Goal: Task Accomplishment & Management: Manage account settings

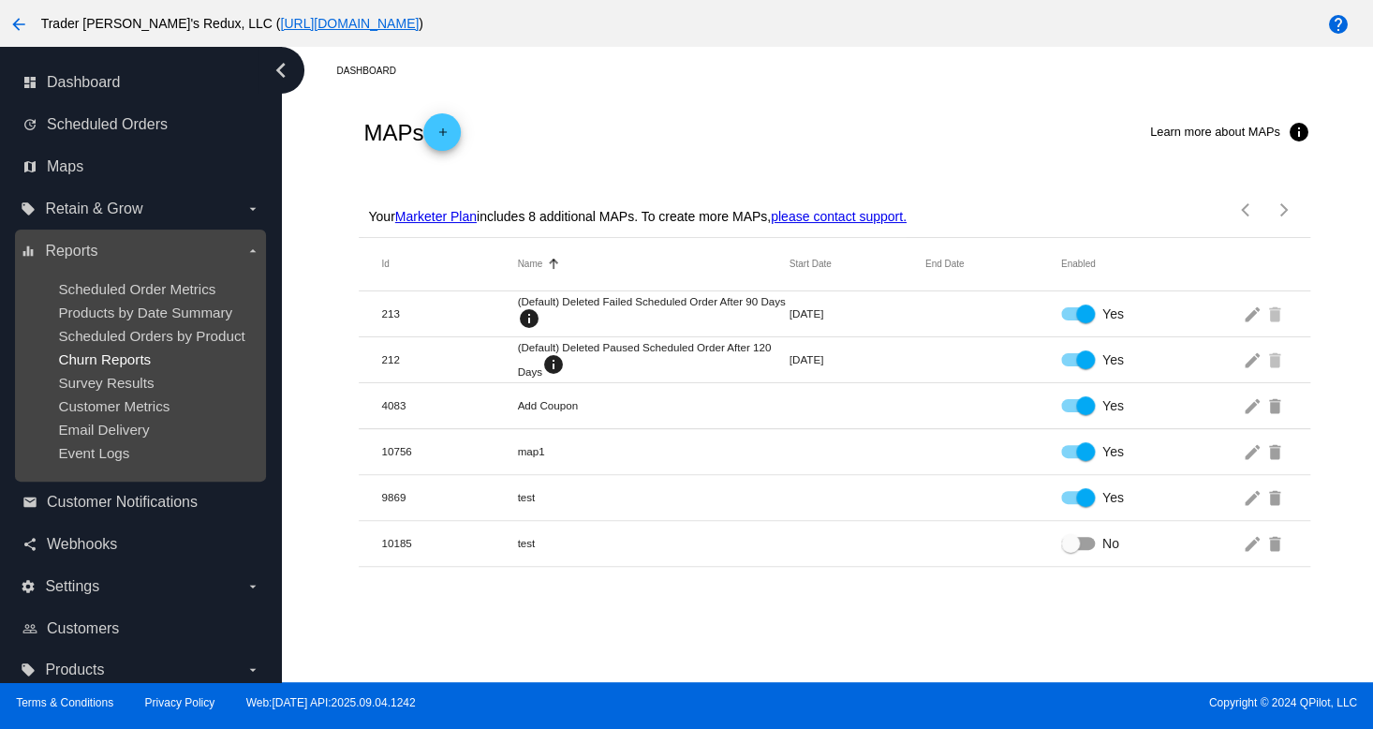
click at [117, 357] on span "Churn Reports" at bounding box center [104, 359] width 93 height 16
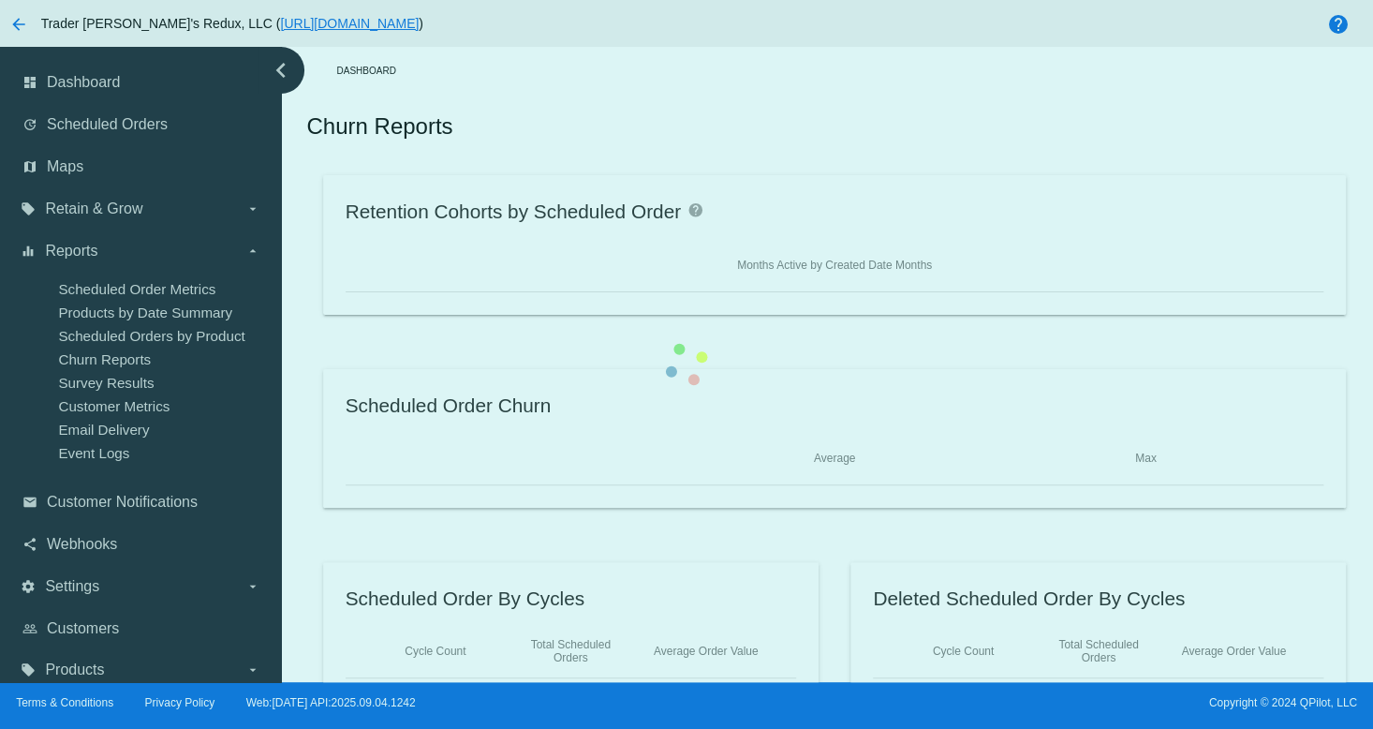
click at [306, 331] on div "Retention Cohorts by Scheduled Order help Months Active by Created Date Months …" at bounding box center [833, 437] width 1055 height 525
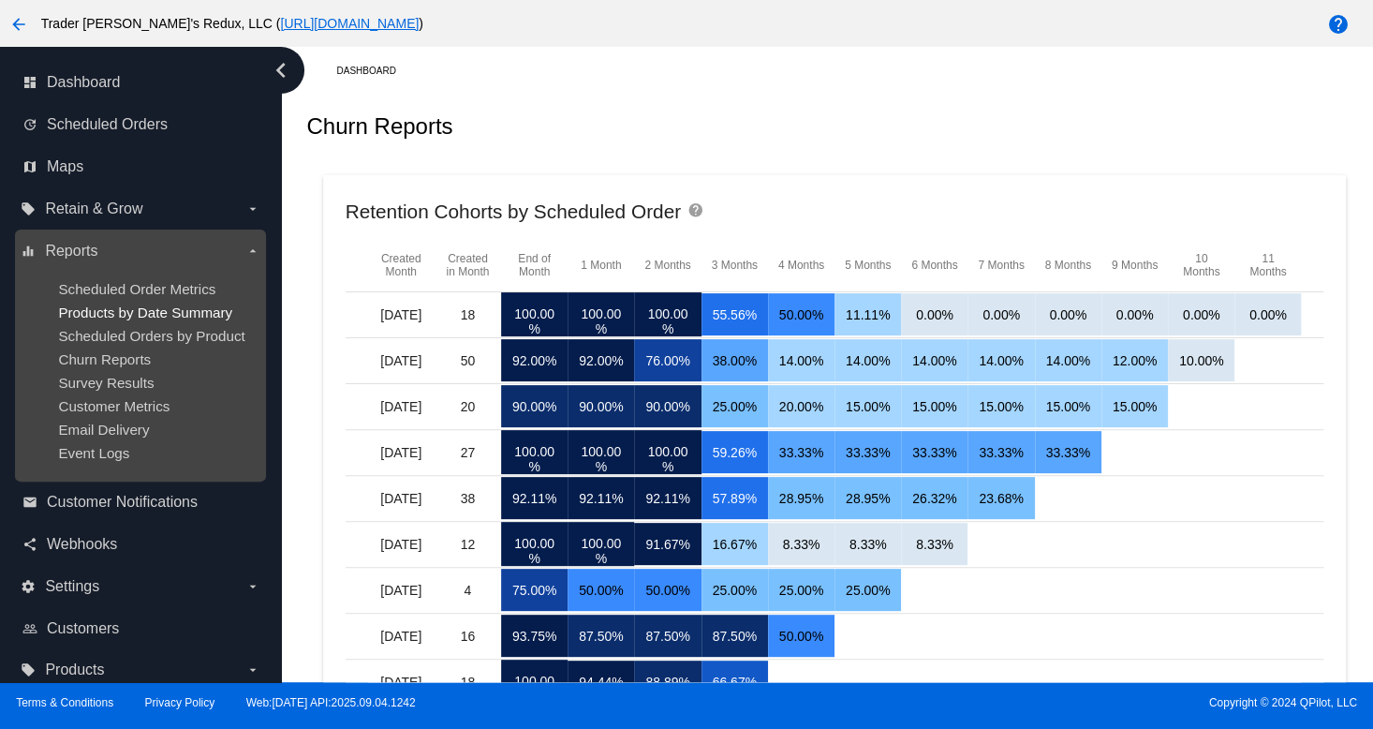
click at [157, 308] on span "Products by Date Summary" at bounding box center [145, 312] width 174 height 16
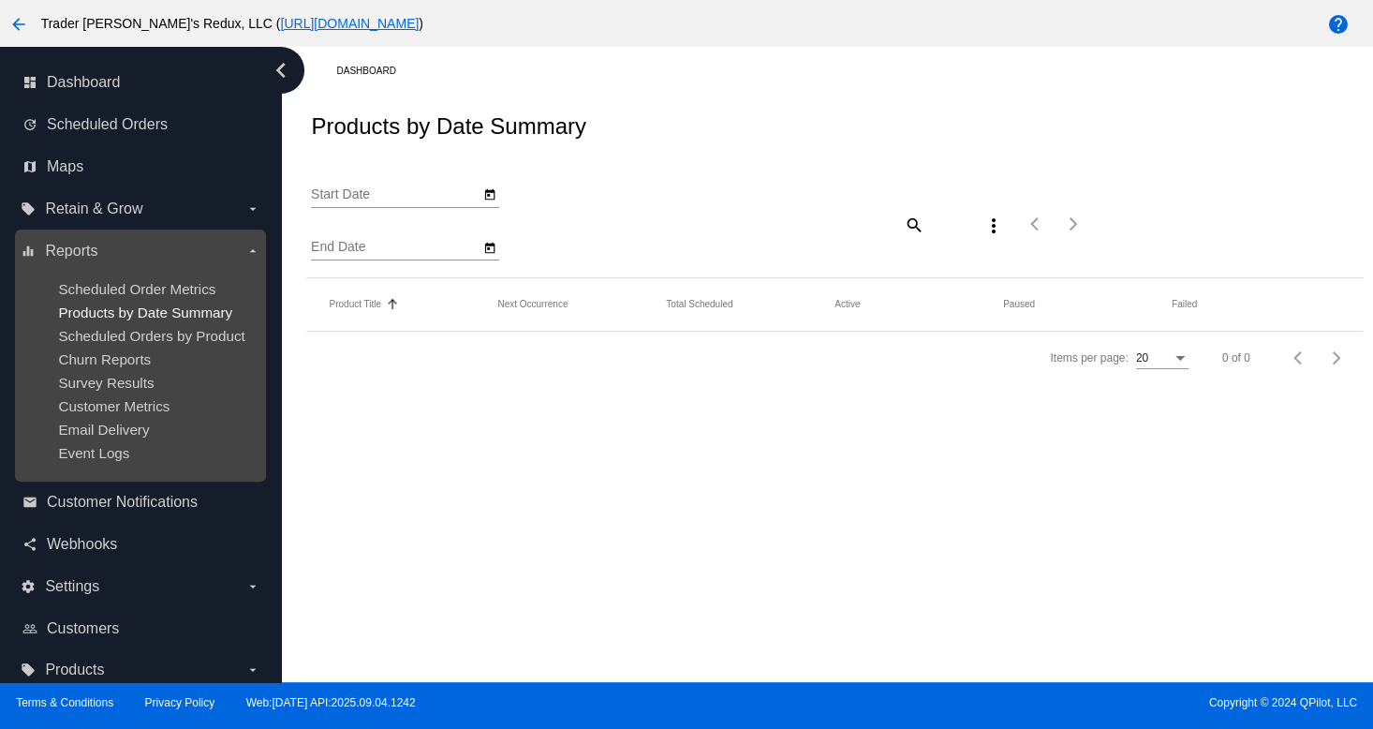
type input "[DATE]"
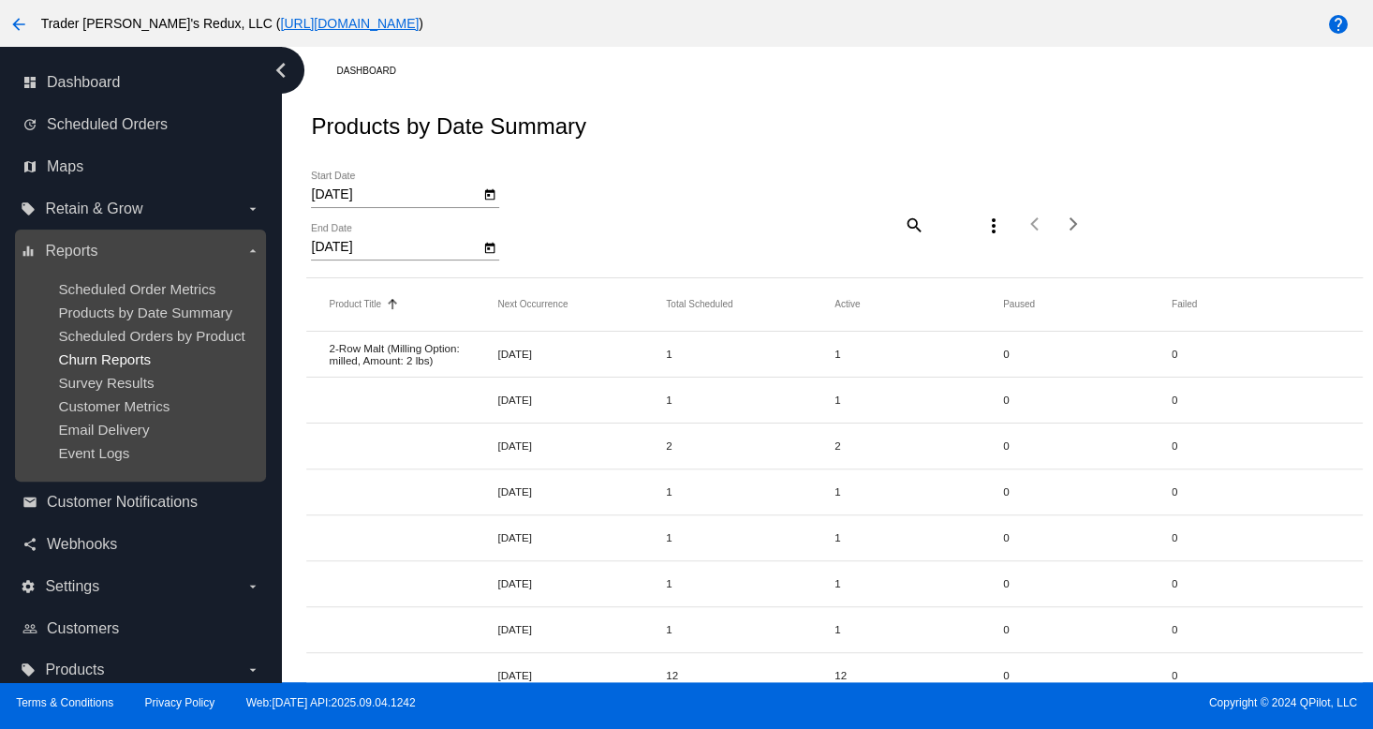
click at [116, 353] on span "Churn Reports" at bounding box center [104, 359] width 93 height 16
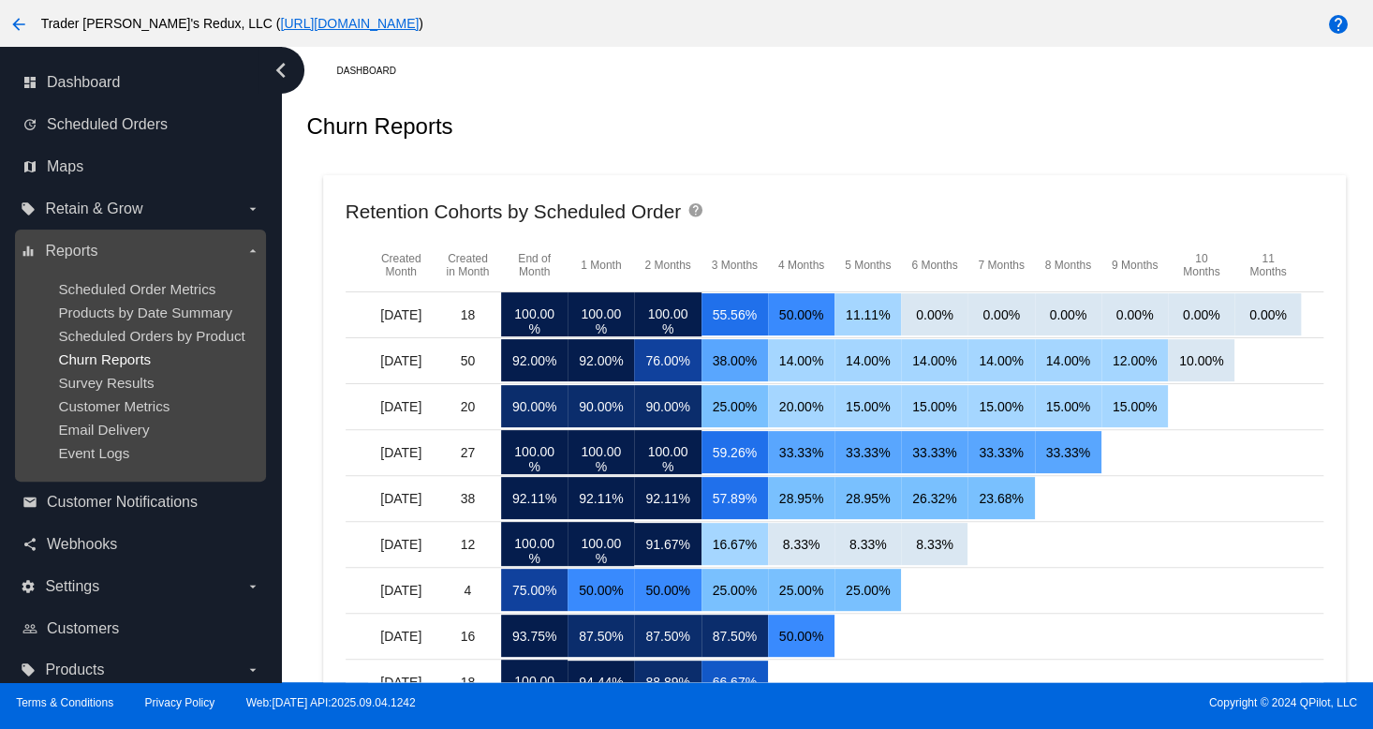
click at [67, 353] on span "Churn Reports" at bounding box center [104, 359] width 93 height 16
click at [124, 385] on span "Survey Results" at bounding box center [106, 383] width 96 height 16
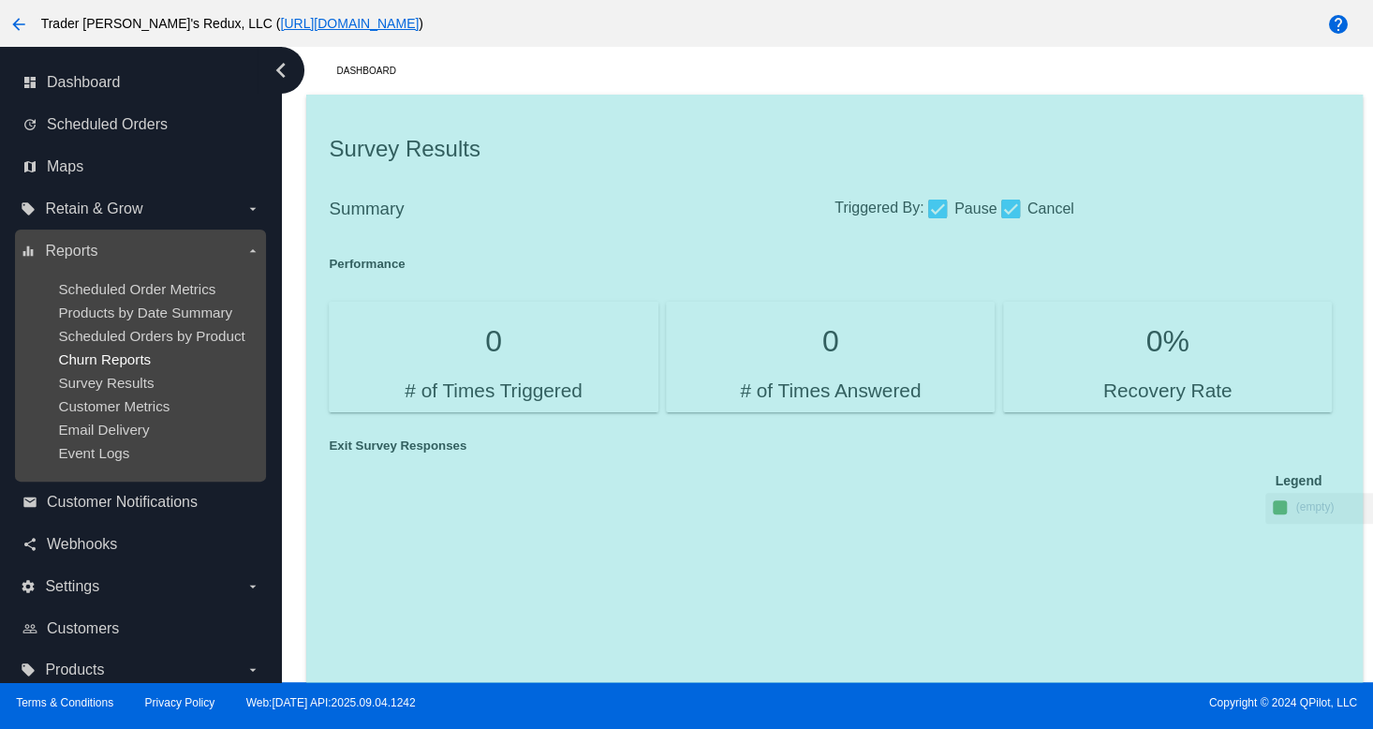
click at [110, 361] on span "Churn Reports" at bounding box center [104, 359] width 93 height 16
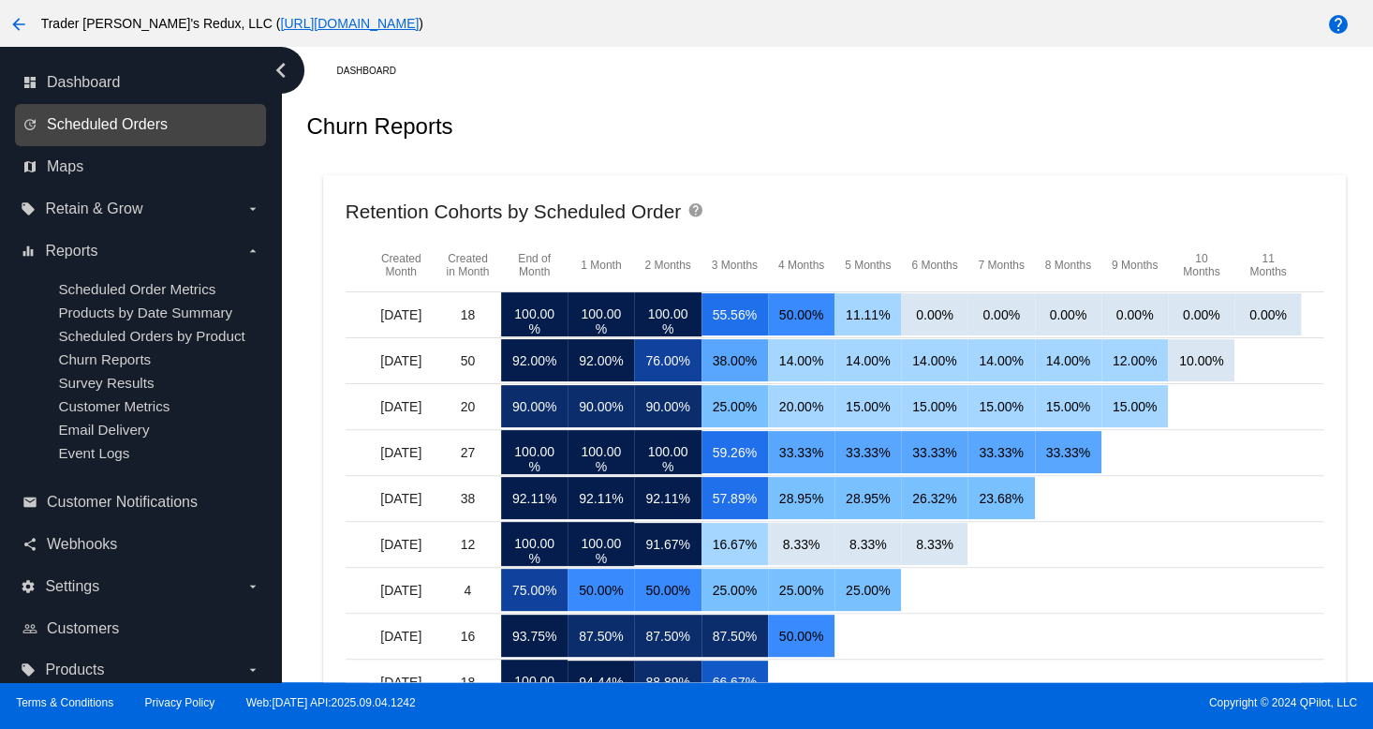
click at [109, 121] on span "Scheduled Orders" at bounding box center [107, 124] width 121 height 17
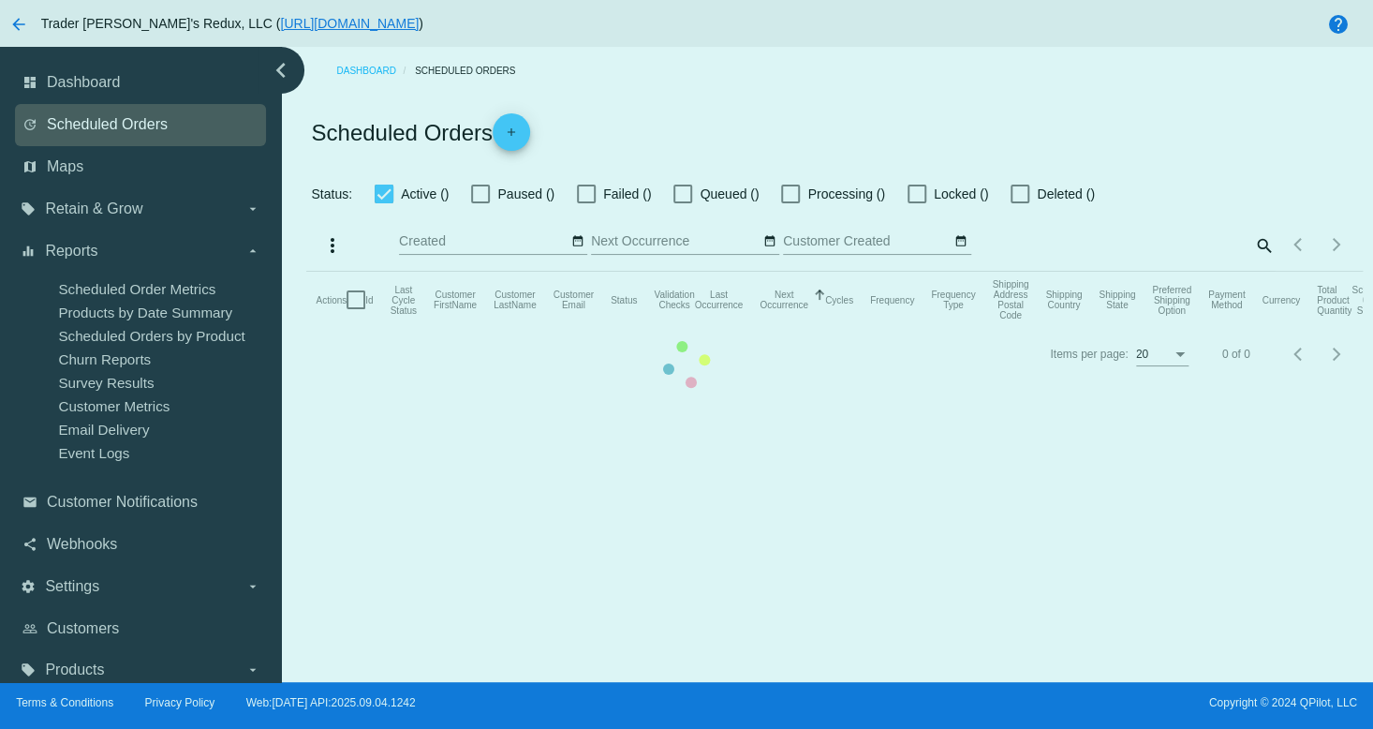
checkbox input "false"
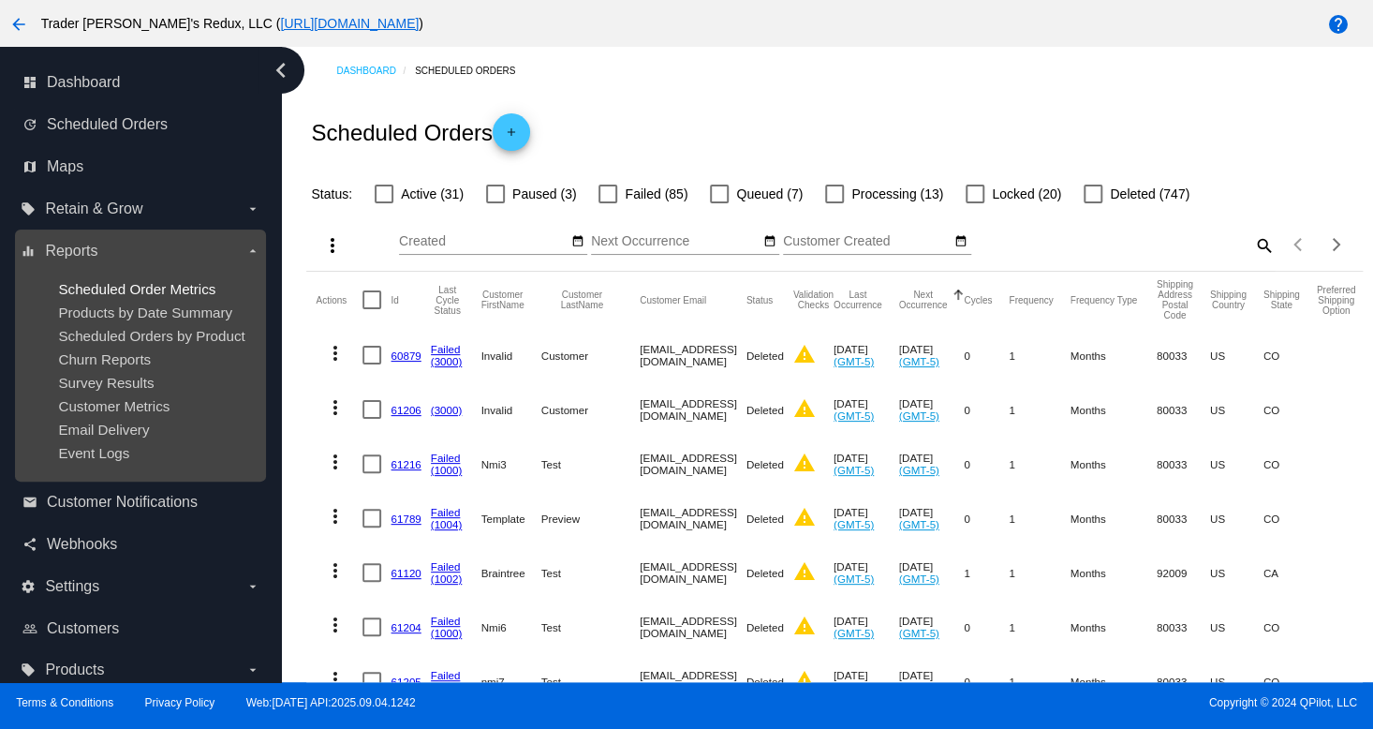
click at [170, 287] on span "Scheduled Order Metrics" at bounding box center [136, 289] width 157 height 16
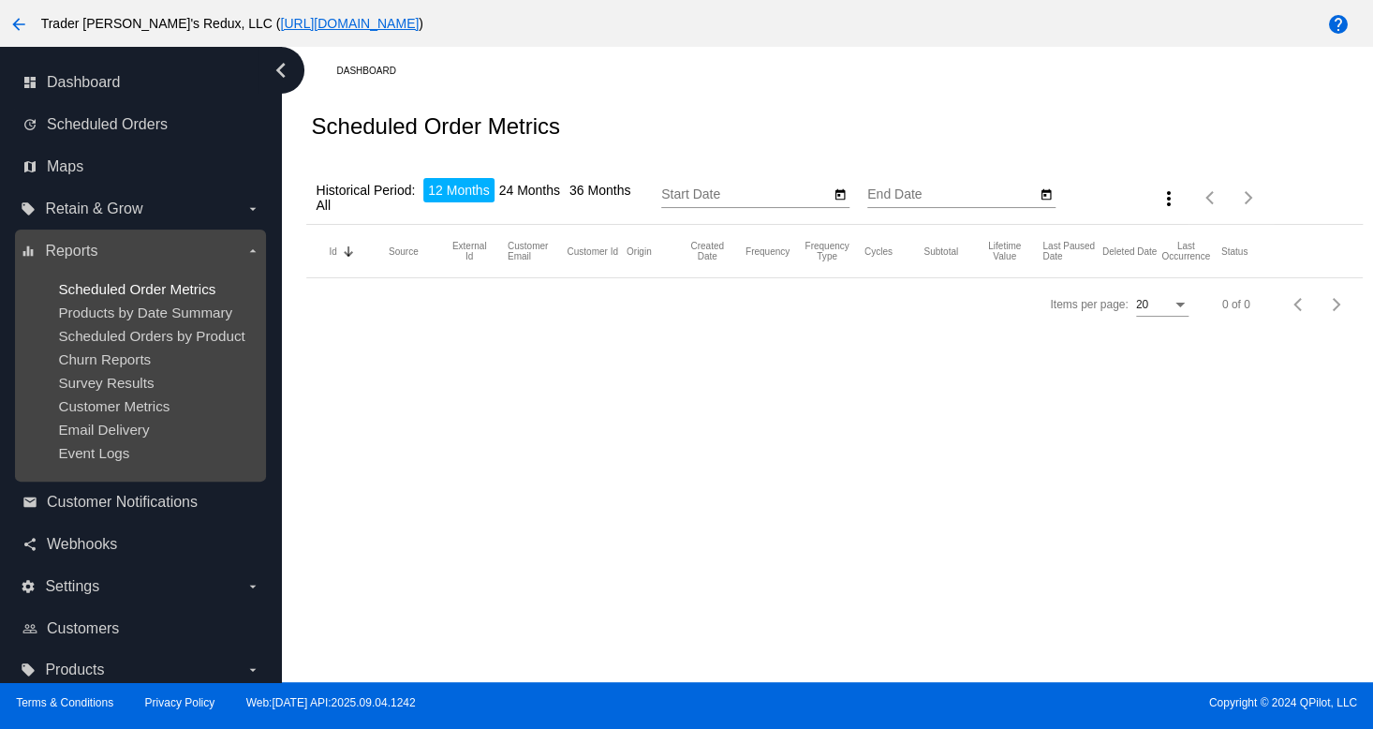
type input "[DATE]"
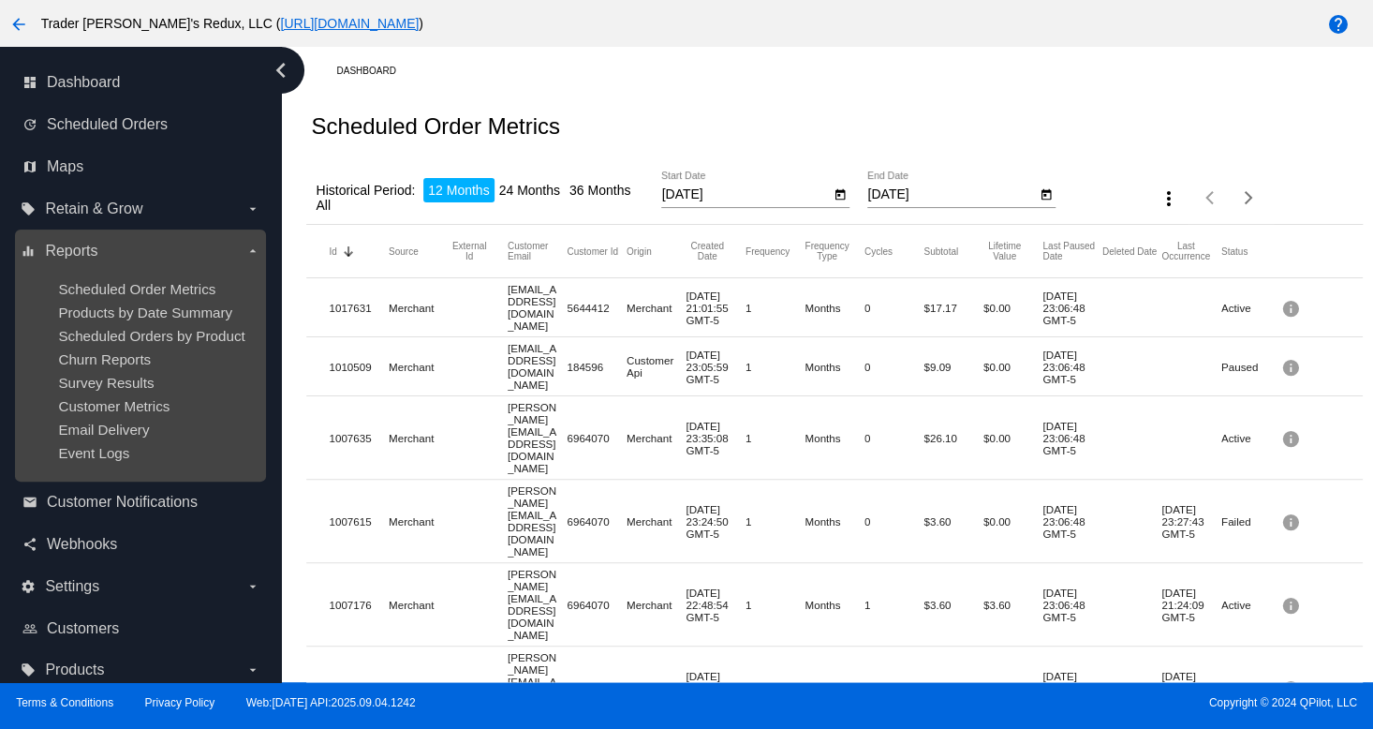
click at [137, 349] on ul "Scheduled Order Metrics Products by Date Summary Scheduled Orders by Product Ch…" at bounding box center [140, 371] width 239 height 210
click at [137, 299] on ul "Scheduled Order Metrics Products by Date Summary Scheduled Orders by Product Ch…" at bounding box center [140, 371] width 239 height 210
click at [153, 320] on div "Products by Date Summary" at bounding box center [155, 312] width 194 height 16
click at [150, 294] on span "Scheduled Order Metrics" at bounding box center [136, 289] width 157 height 16
click at [135, 398] on ul "Scheduled Order Metrics Products by Date Summary Scheduled Orders by Product Ch…" at bounding box center [140, 371] width 239 height 210
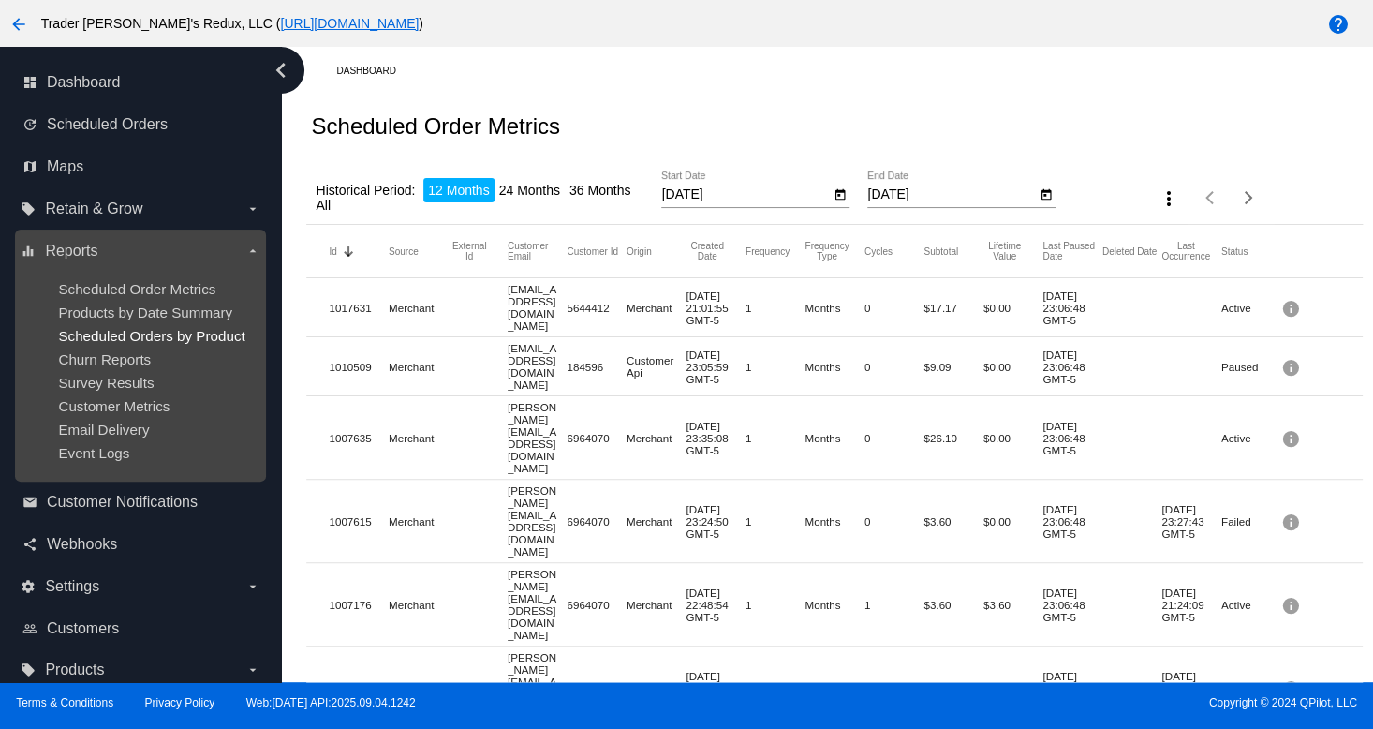
click at [106, 338] on span "Scheduled Orders by Product" at bounding box center [151, 336] width 186 height 16
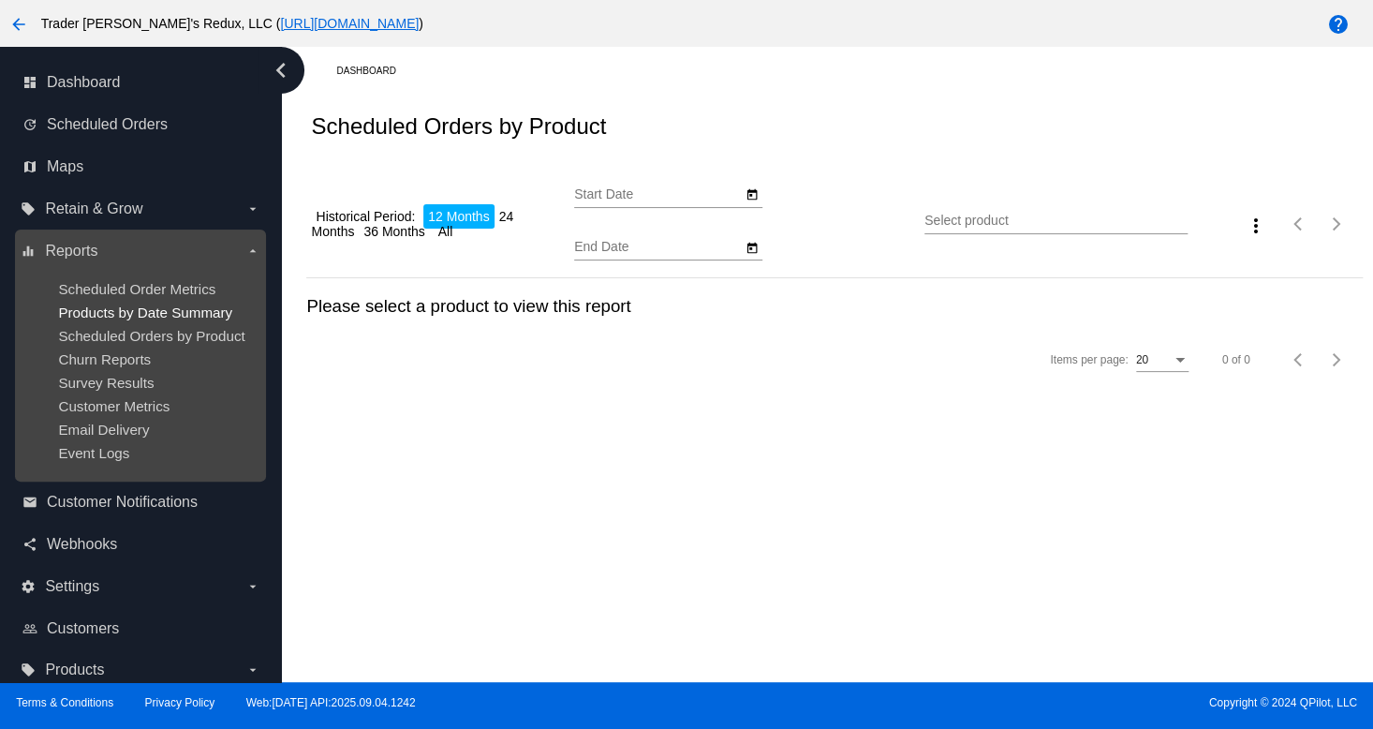
click at [117, 306] on span "Products by Date Summary" at bounding box center [145, 312] width 174 height 16
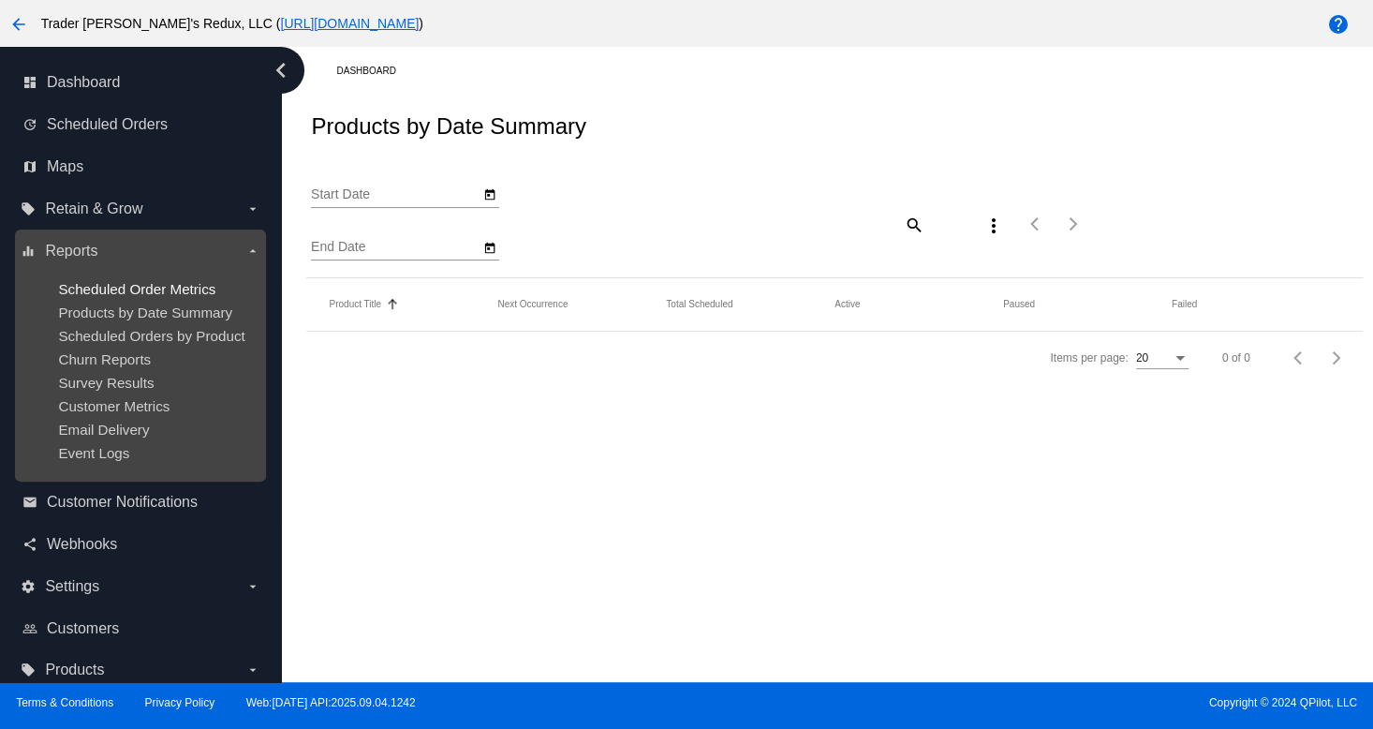
type input "[DATE]"
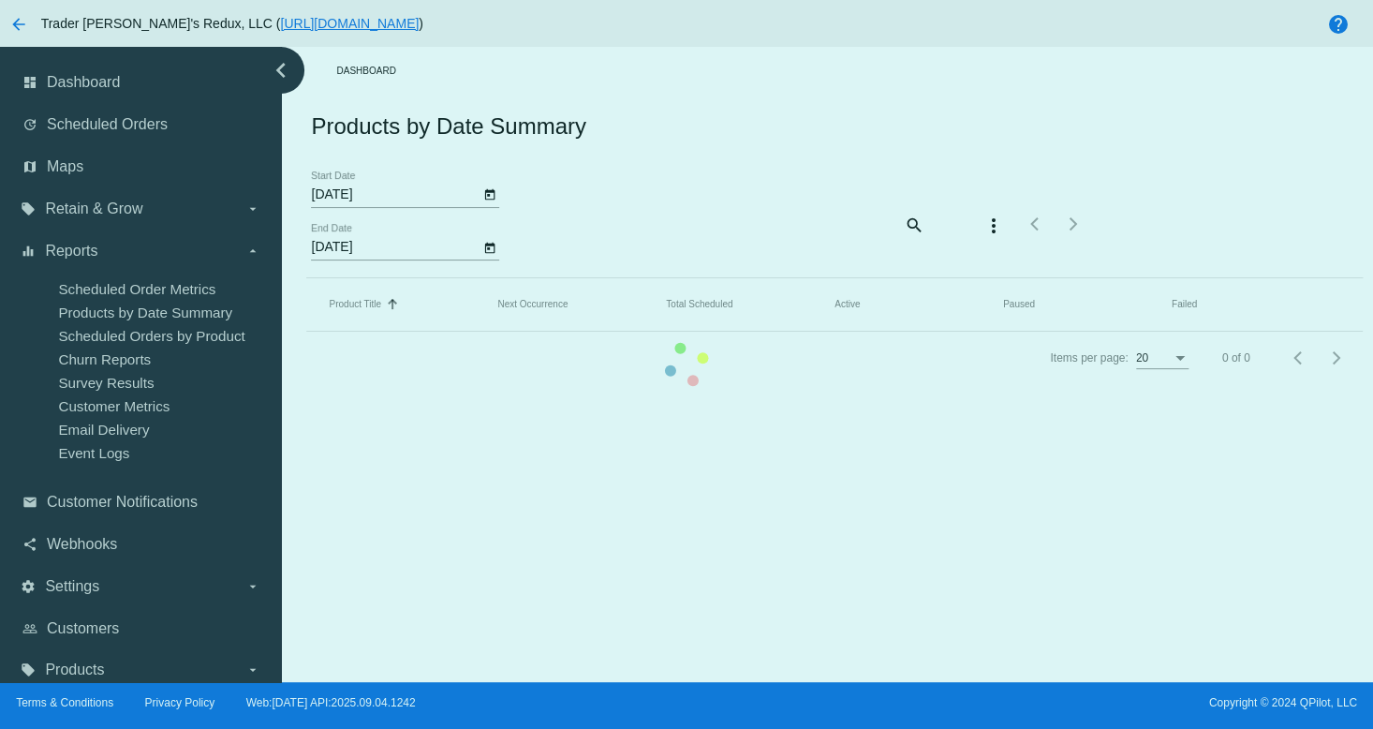
click at [306, 292] on mat-table "Product Title Sorted by Title ascending Next Occurrence Total Scheduled Active …" at bounding box center [833, 304] width 1055 height 53
click at [306, 331] on mat-table "Product Title Sorted by Title ascending Next Occurrence Total Scheduled Active …" at bounding box center [833, 304] width 1055 height 53
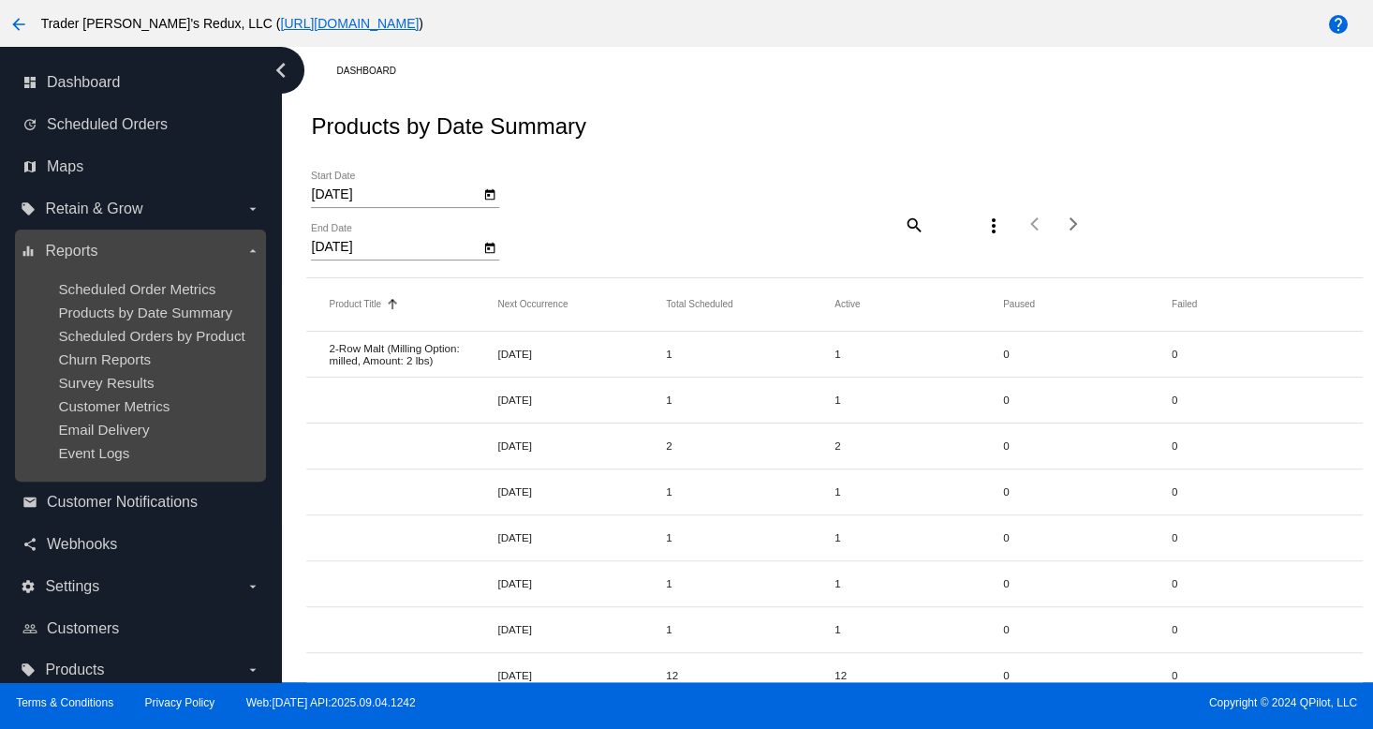
click at [109, 375] on ul "Scheduled Order Metrics Products by Date Summary Scheduled Orders by Product Ch…" at bounding box center [140, 371] width 239 height 210
click at [106, 352] on span "Churn Reports" at bounding box center [104, 359] width 93 height 16
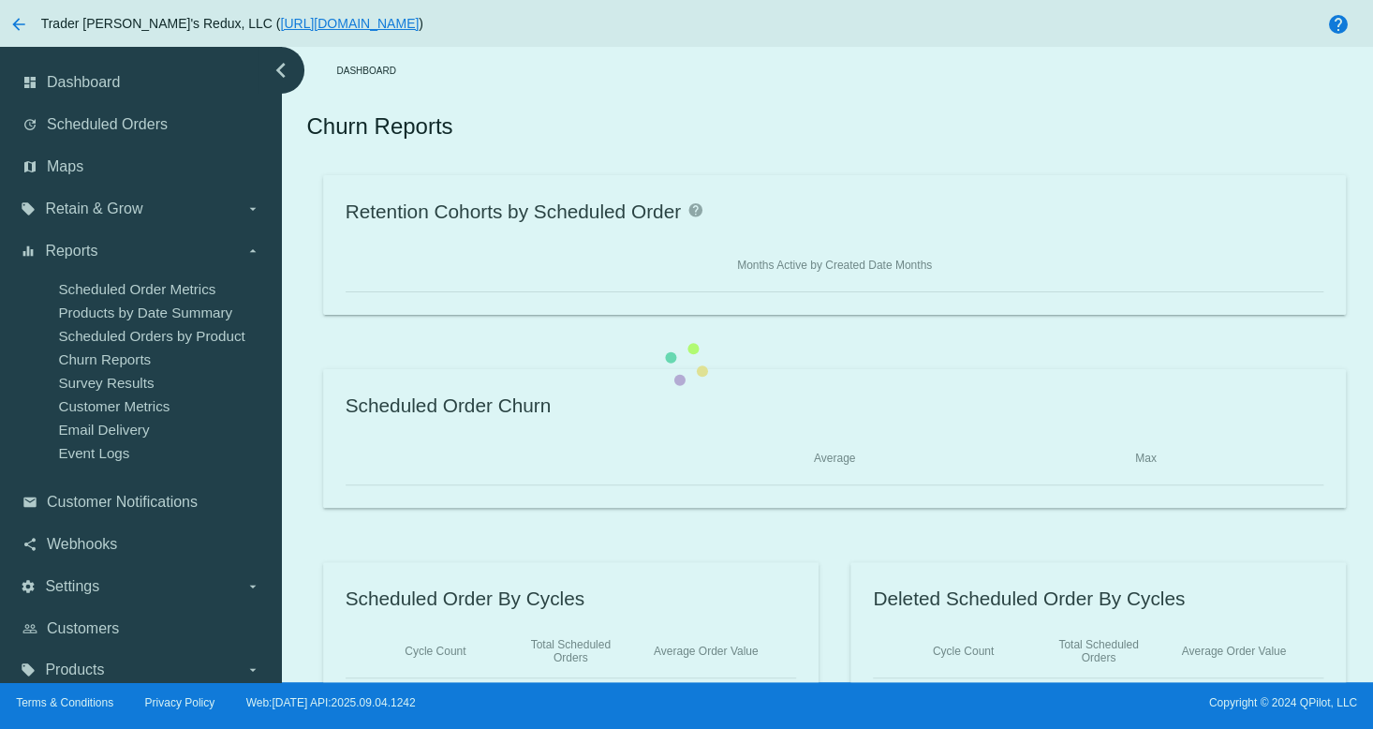
click at [306, 357] on div "Retention Cohorts by Scheduled Order help Months Active by Created Date Months …" at bounding box center [833, 437] width 1055 height 525
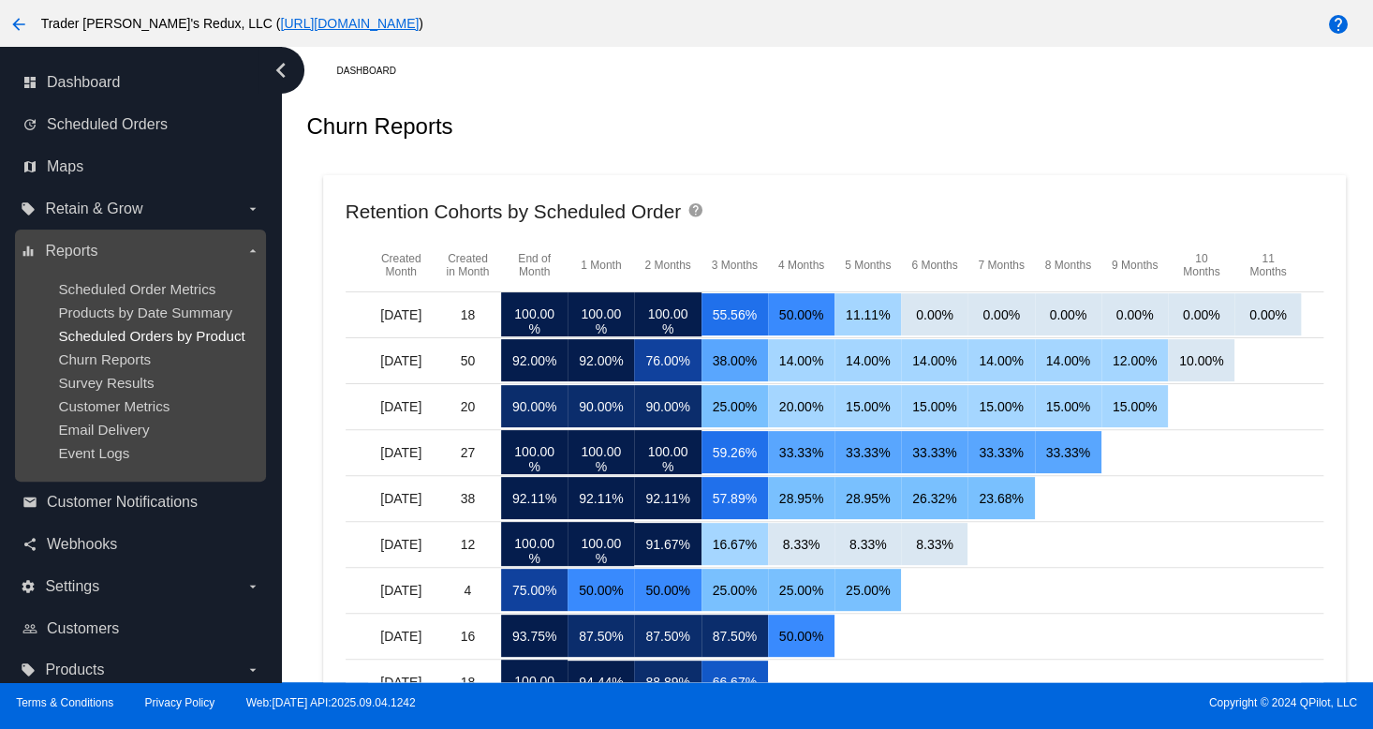
click at [157, 338] on span "Scheduled Orders by Product" at bounding box center [151, 336] width 186 height 16
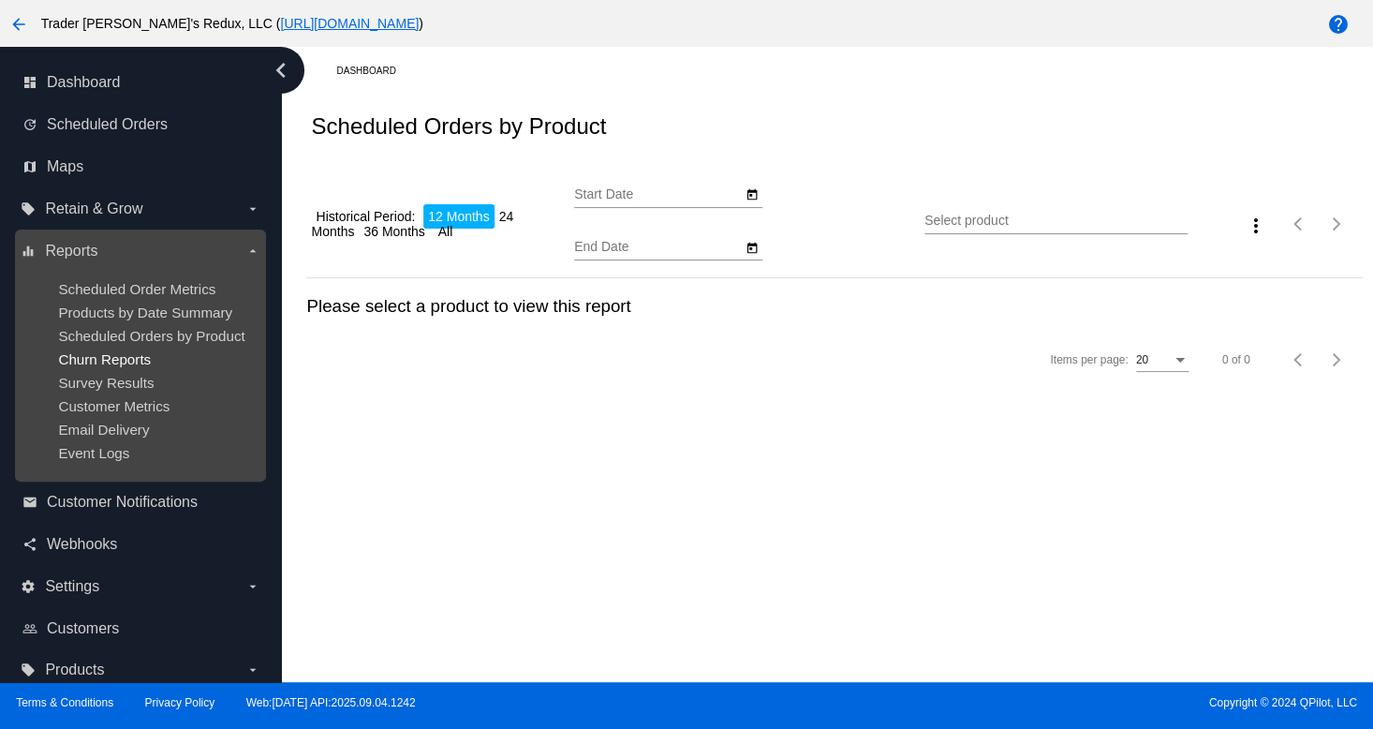
type input "[DATE]"
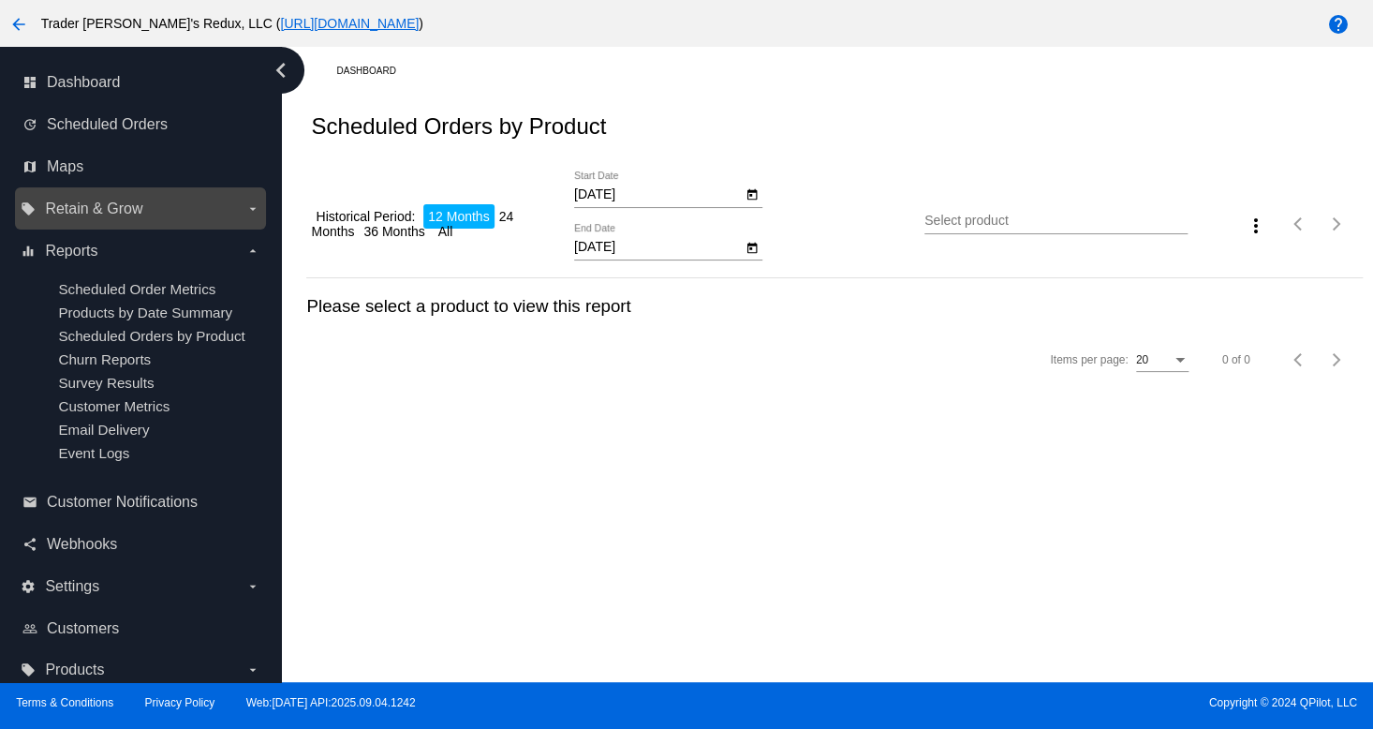
click at [79, 215] on span "Retain & Grow" at bounding box center [93, 208] width 97 height 17
click at [0, 0] on input "local_offer Retain & Grow arrow_drop_down" at bounding box center [0, 0] width 0 height 0
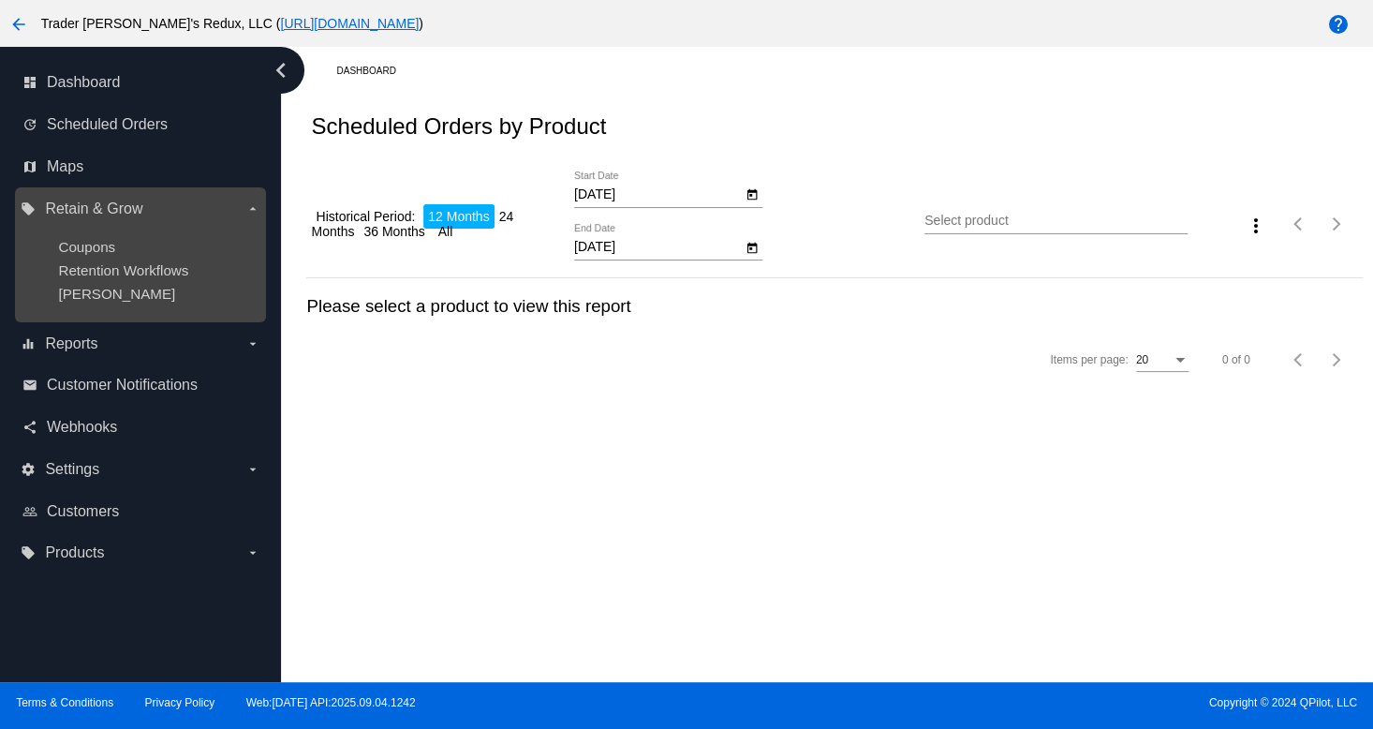
click at [116, 258] on ul "Coupons Retention Workflows [PERSON_NAME]" at bounding box center [140, 270] width 239 height 93
click at [77, 250] on span "Coupons" at bounding box center [86, 247] width 57 height 16
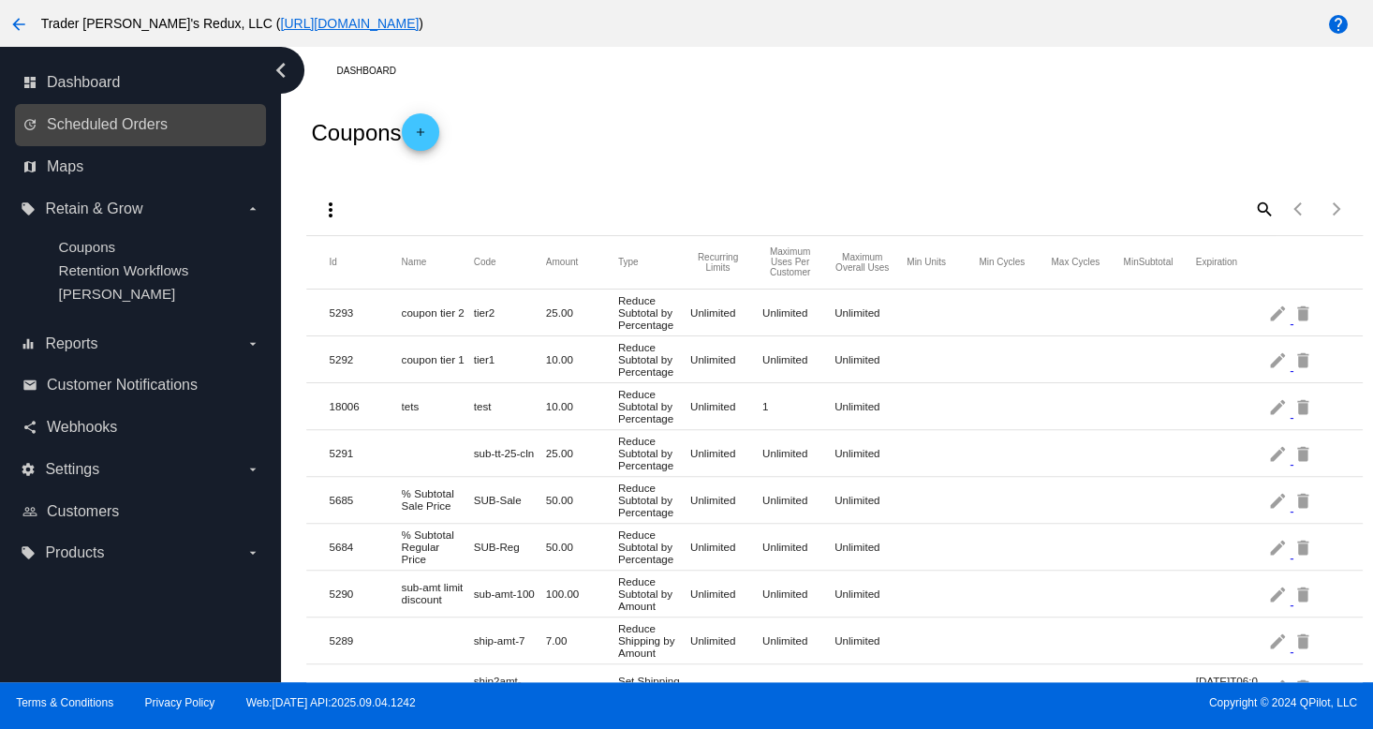
click at [101, 110] on link "update Scheduled Orders" at bounding box center [141, 125] width 238 height 30
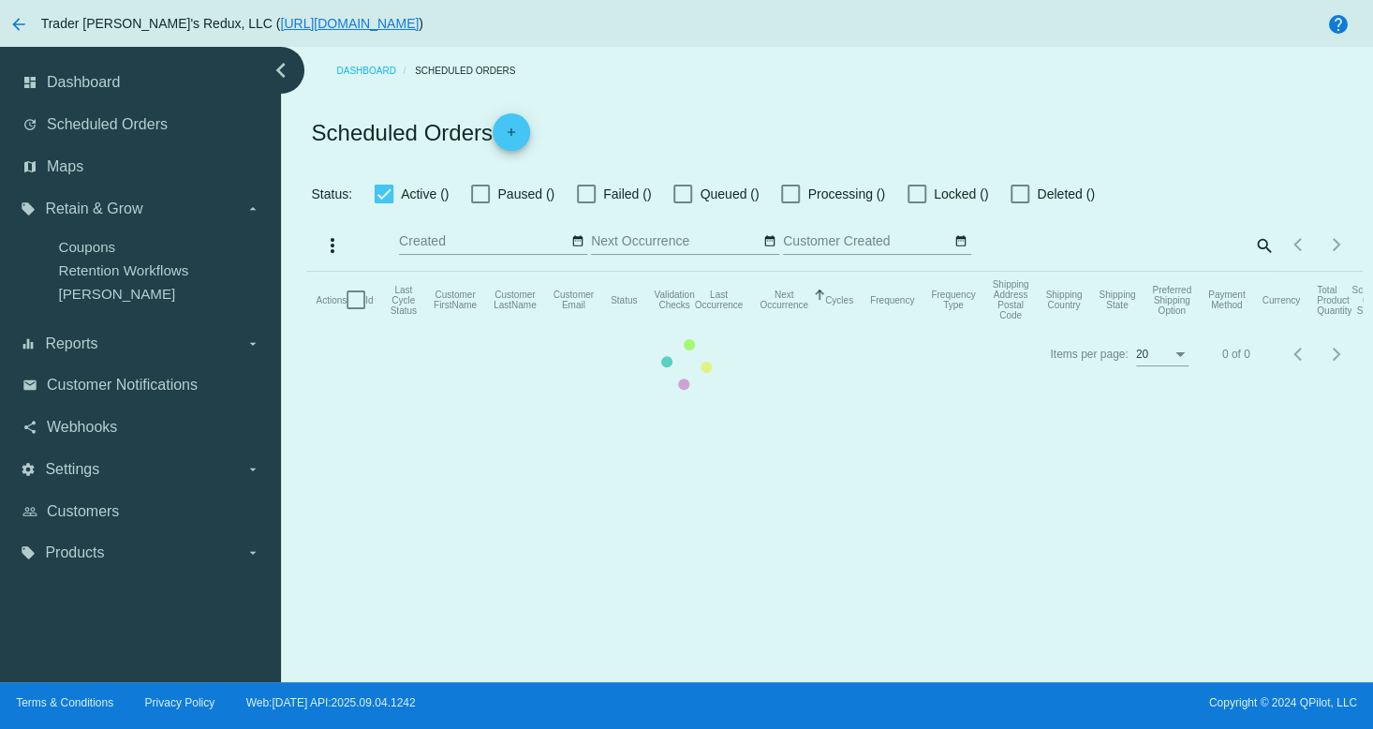
checkbox input "false"
click at [306, 272] on mat-table "Actions Id Last Cycle Status Customer FirstName Customer LastName Customer Emai…" at bounding box center [833, 300] width 1055 height 56
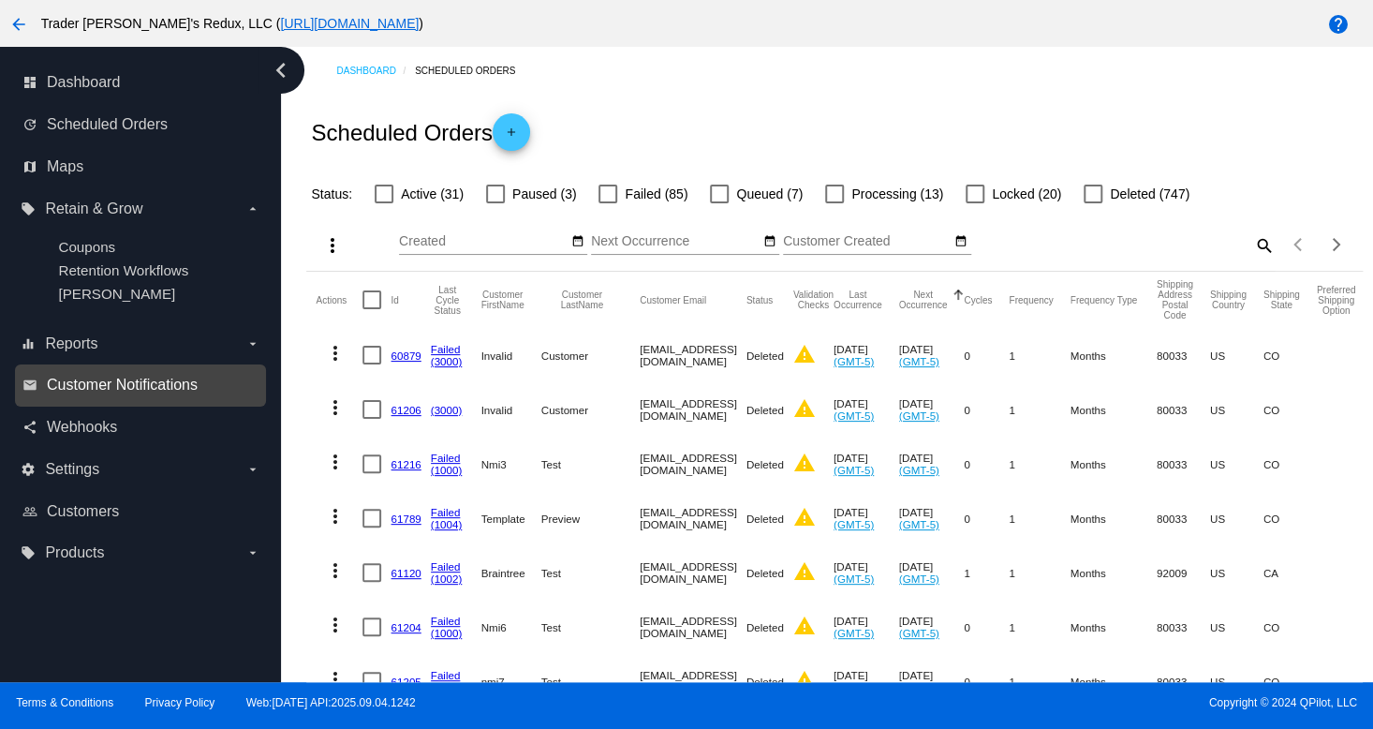
click at [130, 379] on span "Customer Notifications" at bounding box center [122, 384] width 151 height 17
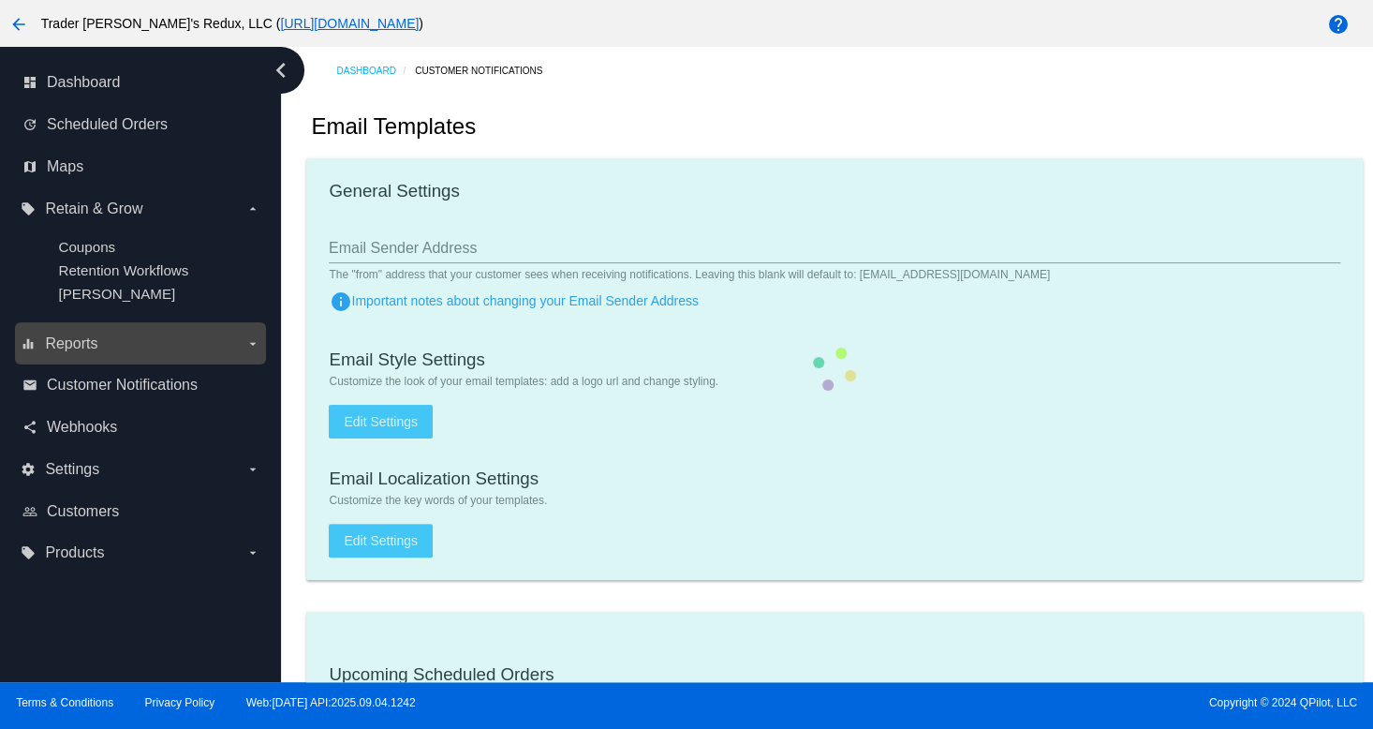
click at [80, 349] on span "Reports" at bounding box center [71, 343] width 52 height 17
click at [0, 0] on input "equalizer Reports arrow_drop_down" at bounding box center [0, 0] width 0 height 0
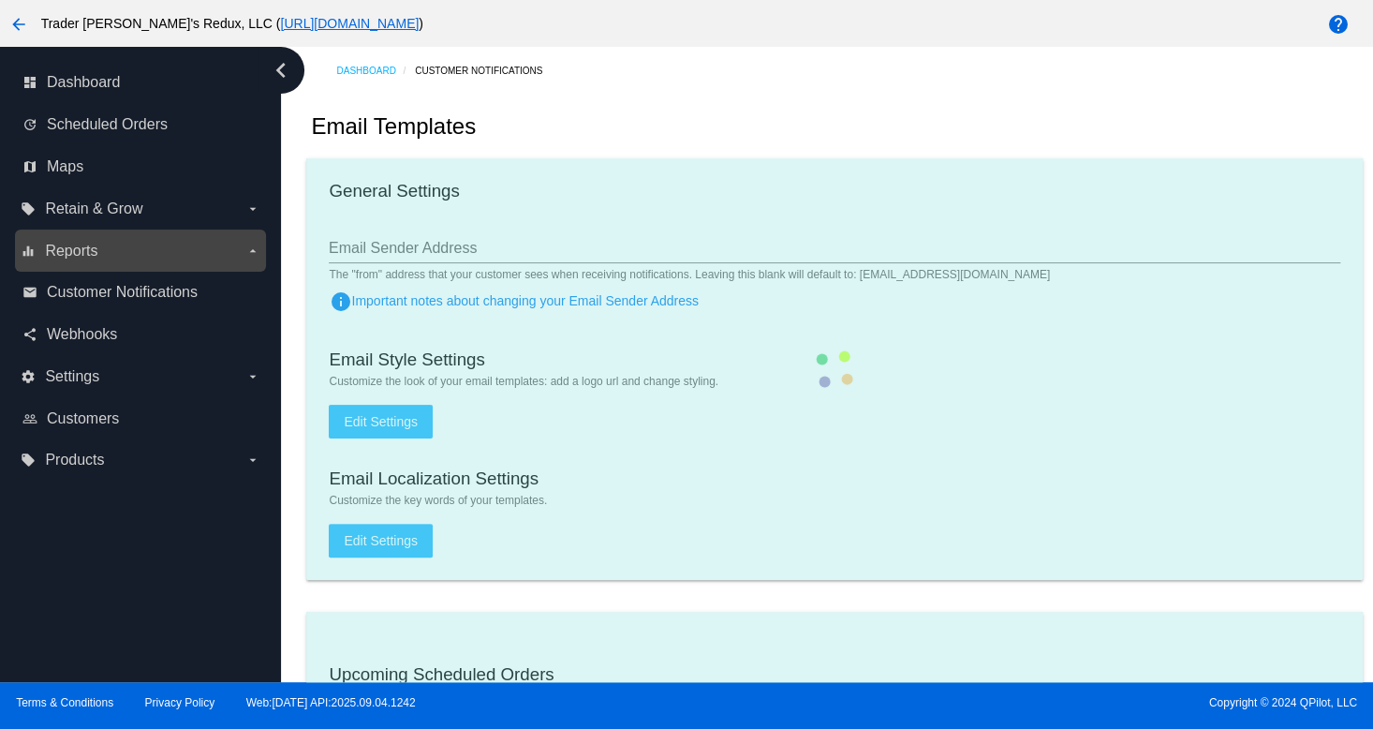
checkbox input "true"
type input "1"
checkbox input "true"
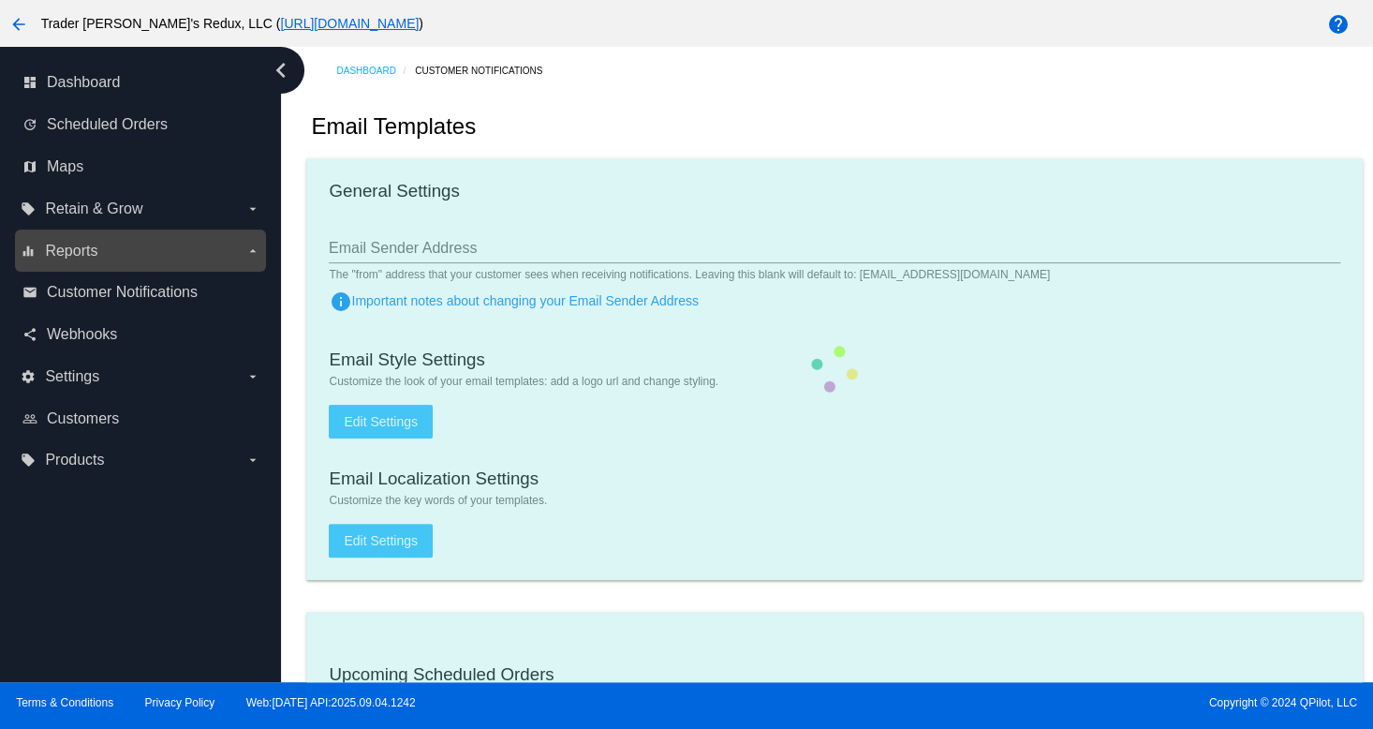
checkbox input "true"
type input "[EMAIL_ADDRESS][DOMAIN_NAME]"
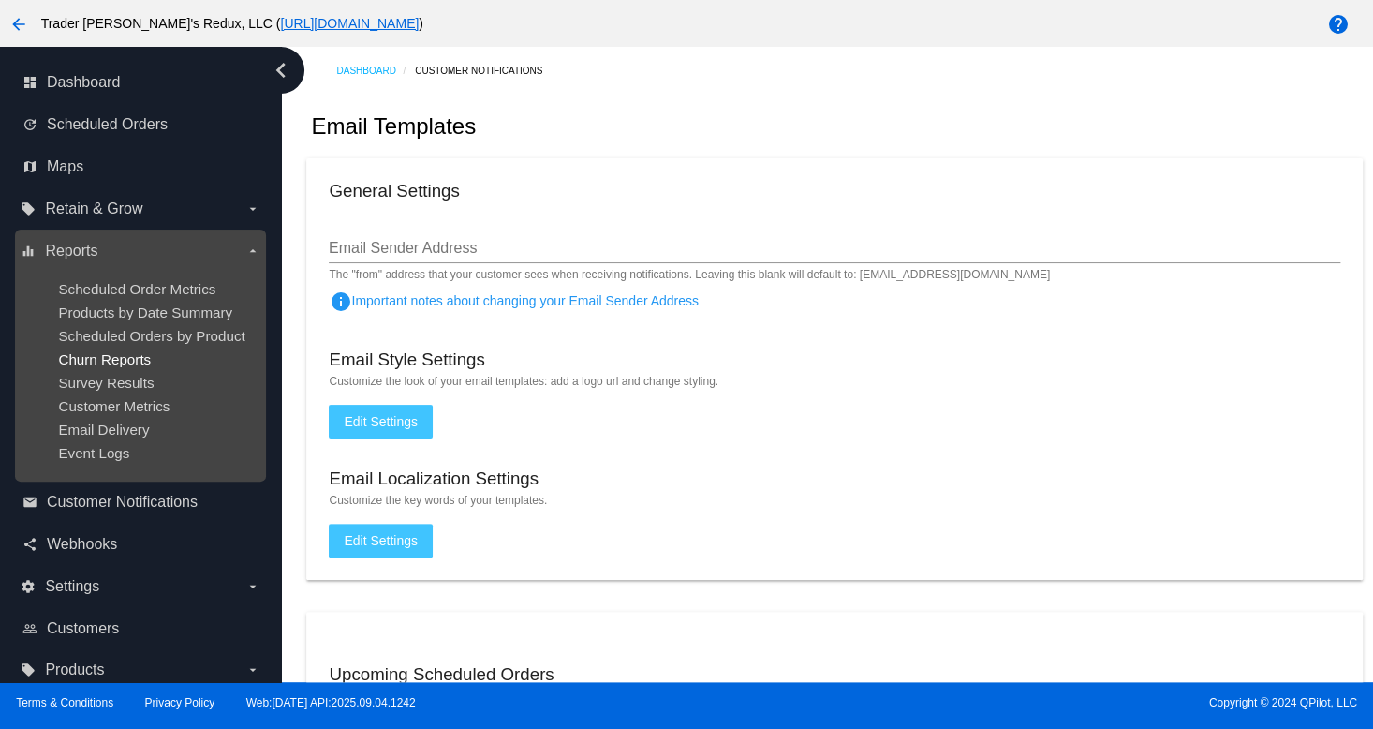
click at [111, 355] on span "Churn Reports" at bounding box center [104, 359] width 93 height 16
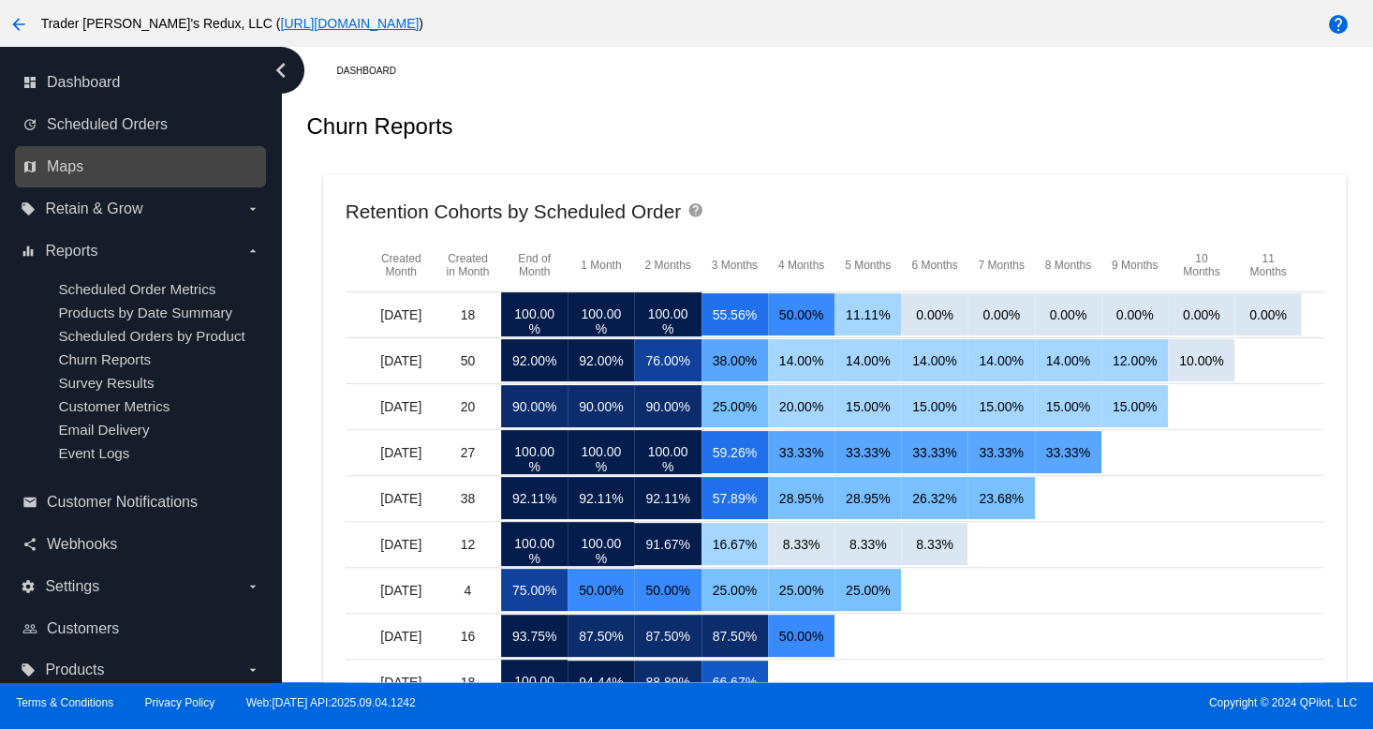
click at [154, 184] on div "map Maps" at bounding box center [140, 167] width 251 height 42
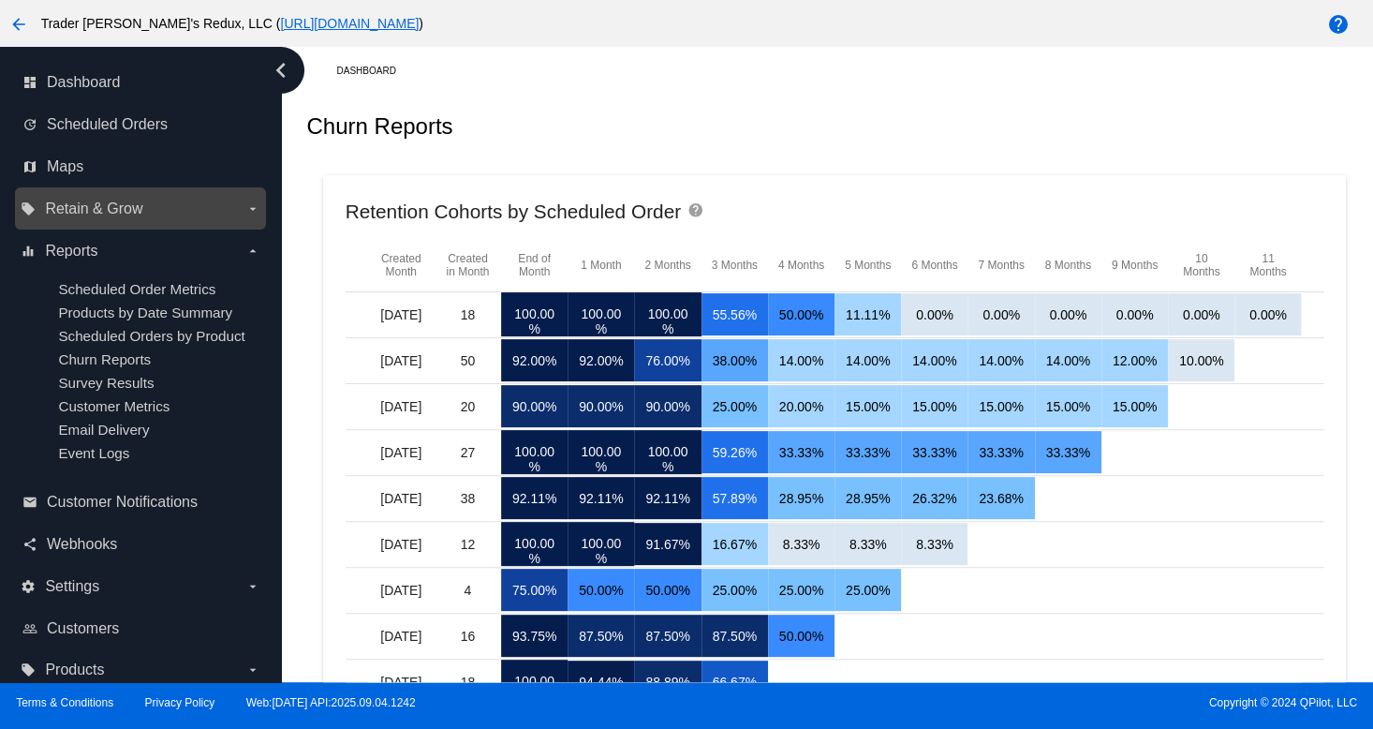
click at [116, 221] on label "local_offer Retain & Grow arrow_drop_down" at bounding box center [140, 209] width 239 height 30
click at [0, 0] on input "local_offer Retain & Grow arrow_drop_down" at bounding box center [0, 0] width 0 height 0
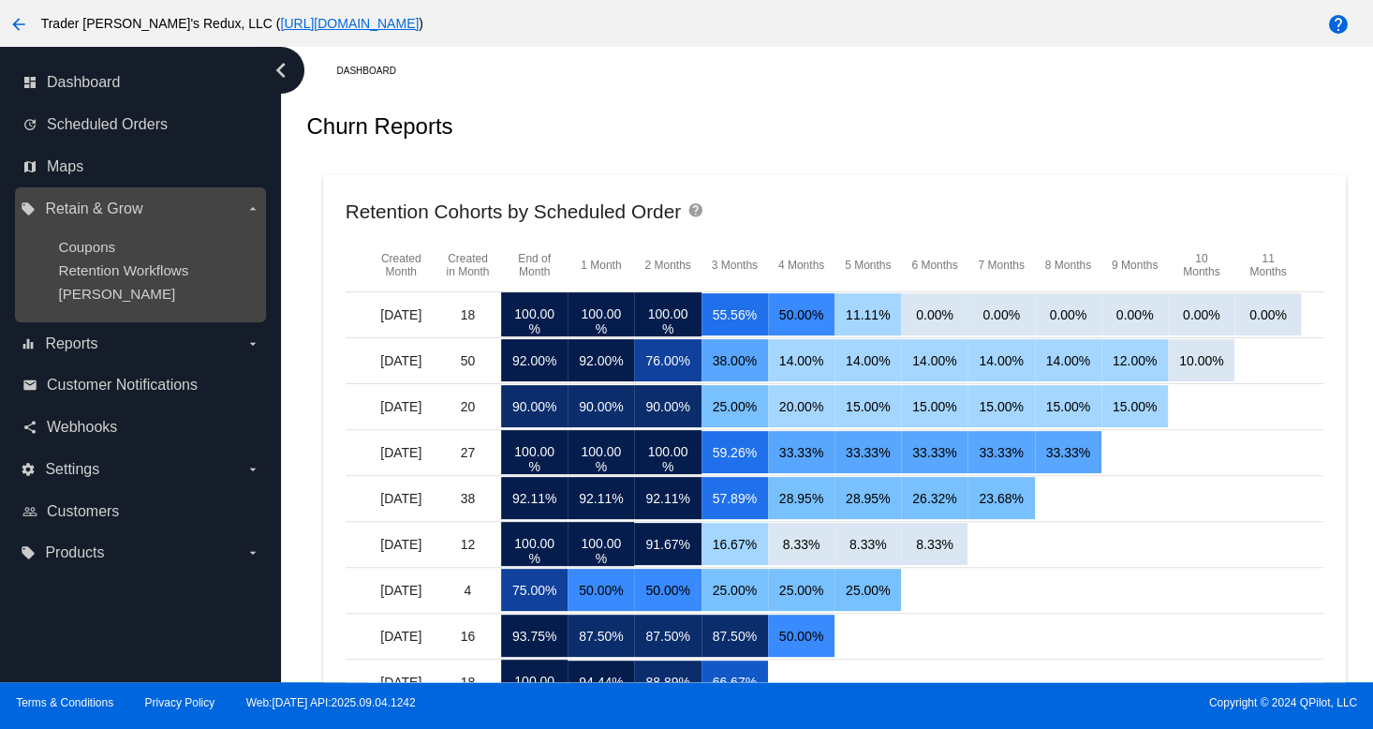
click at [116, 247] on div "Coupons" at bounding box center [155, 247] width 194 height 16
click at [93, 248] on span "Coupons" at bounding box center [86, 247] width 57 height 16
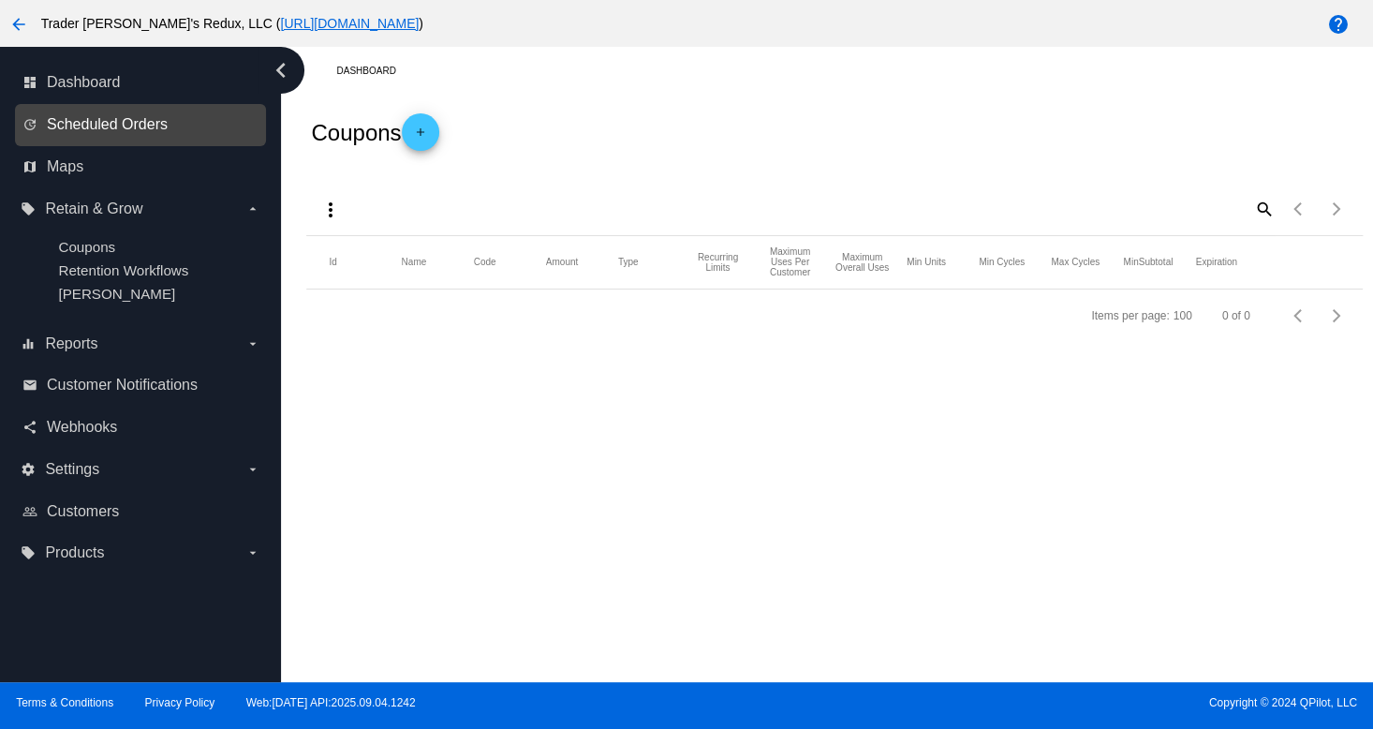
click at [161, 132] on span "Scheduled Orders" at bounding box center [107, 124] width 121 height 17
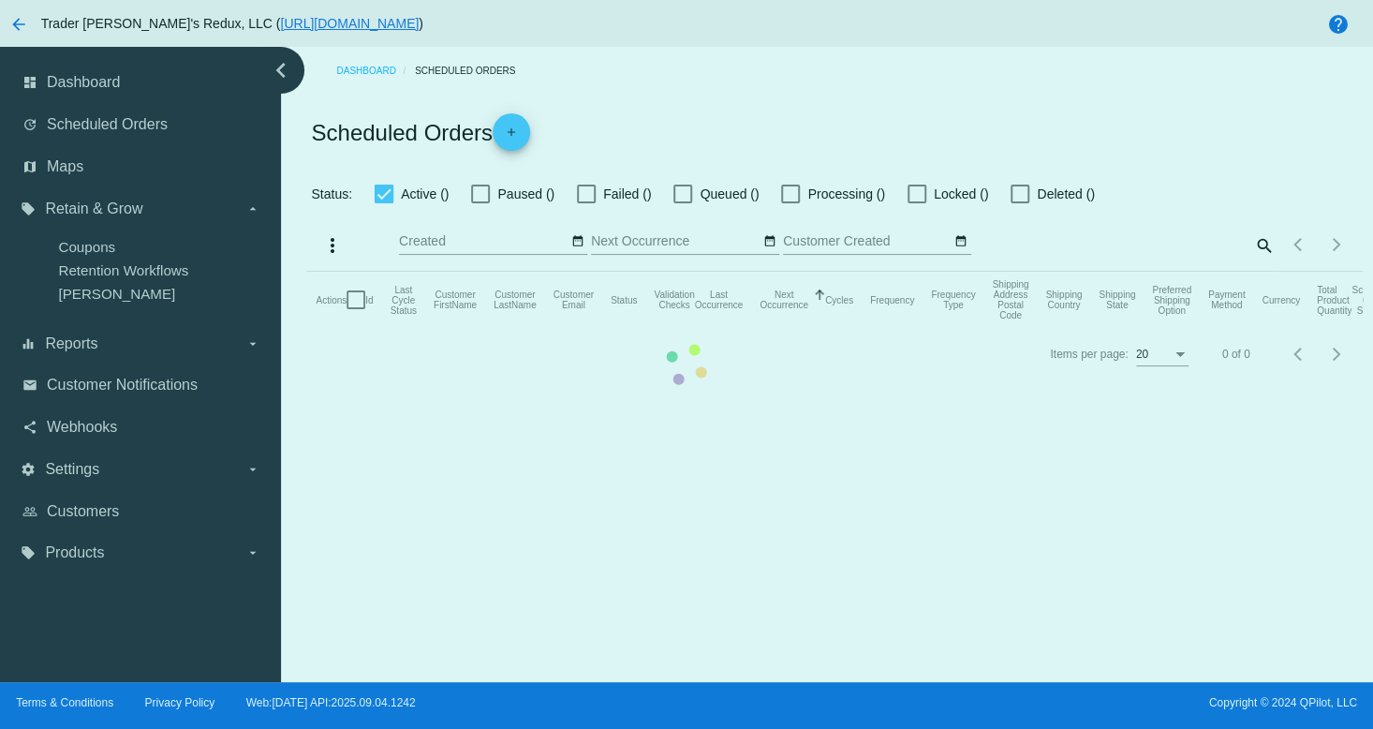
checkbox input "false"
click at [306, 272] on mat-table "Actions Id Last Cycle Status Customer FirstName Customer LastName Customer Emai…" at bounding box center [833, 300] width 1055 height 56
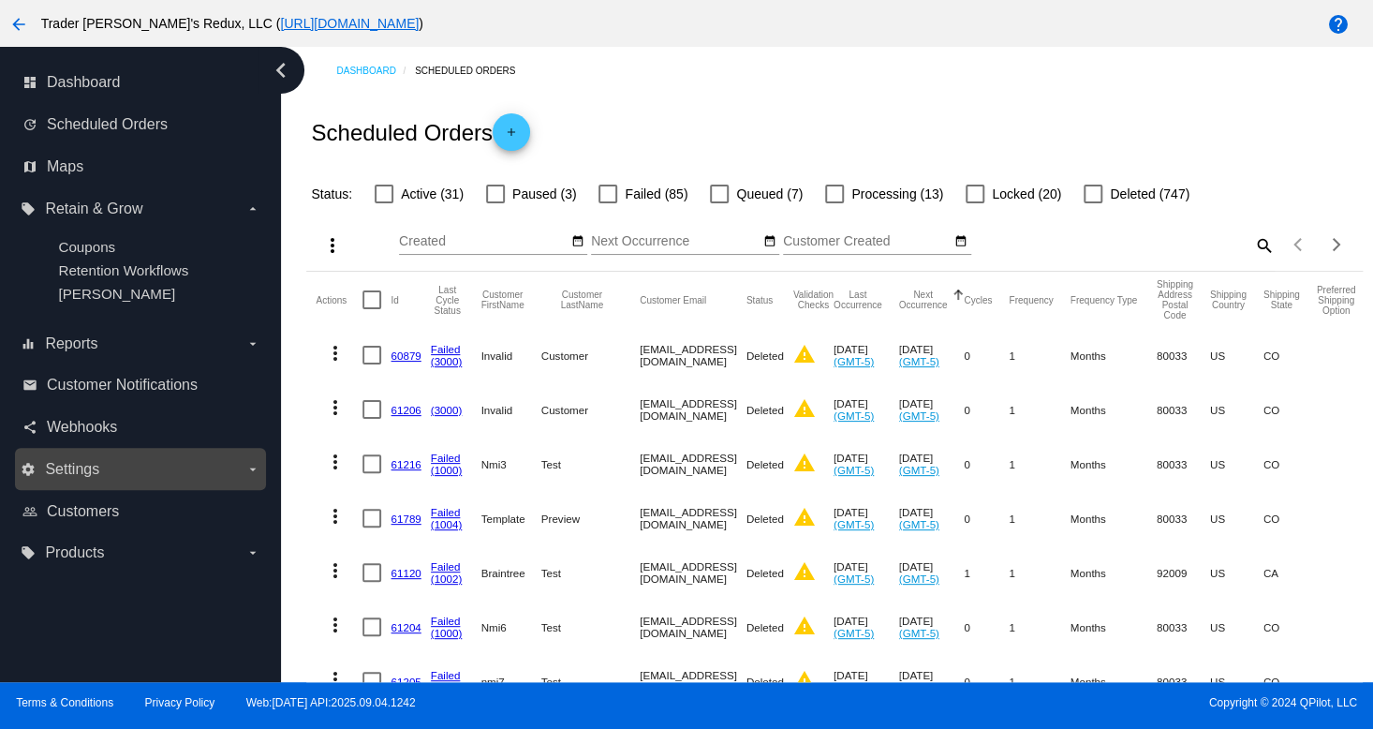
click at [66, 478] on span "Settings" at bounding box center [72, 469] width 54 height 17
click at [0, 0] on input "settings Settings arrow_drop_down" at bounding box center [0, 0] width 0 height 0
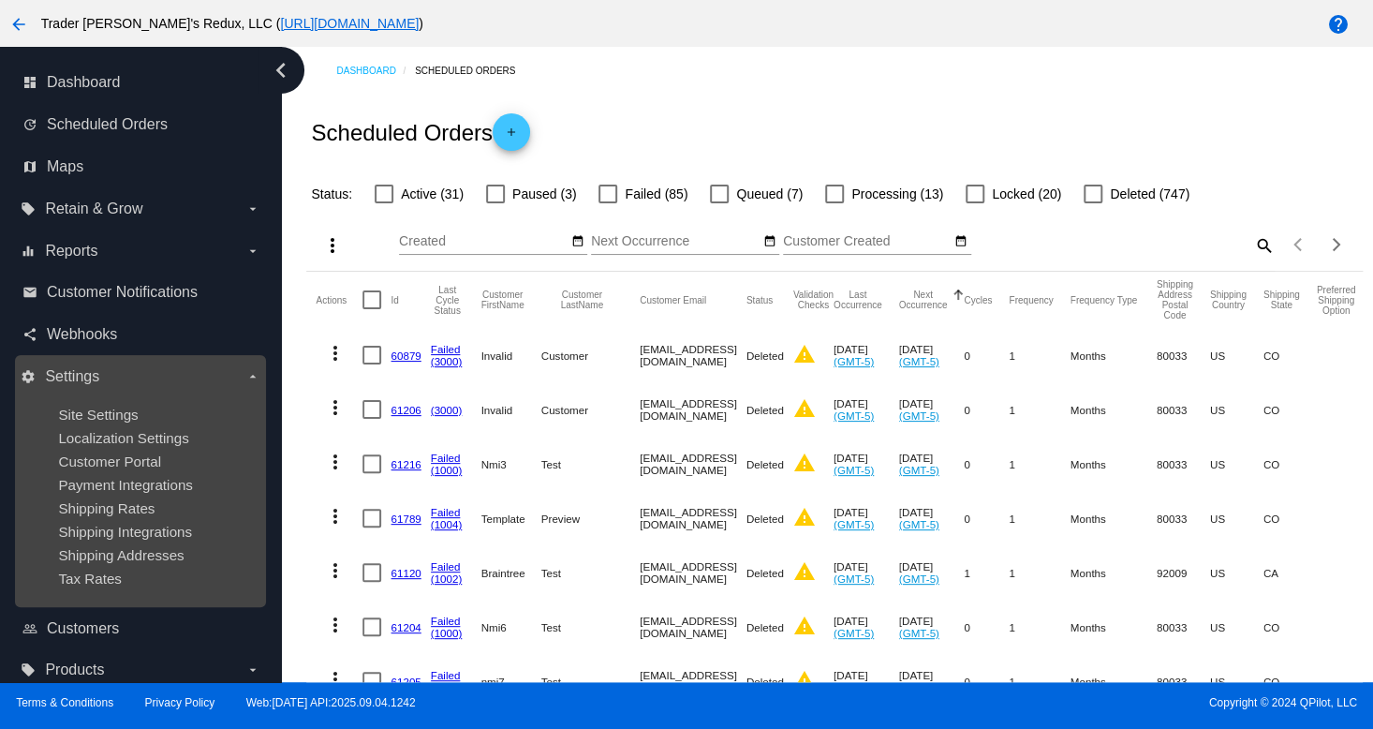
click at [102, 474] on ul "Site Settings Localization Settings Customer Portal Payment Integrations Shippi…" at bounding box center [140, 496] width 239 height 210
click at [102, 465] on span "Customer Portal" at bounding box center [109, 461] width 103 height 16
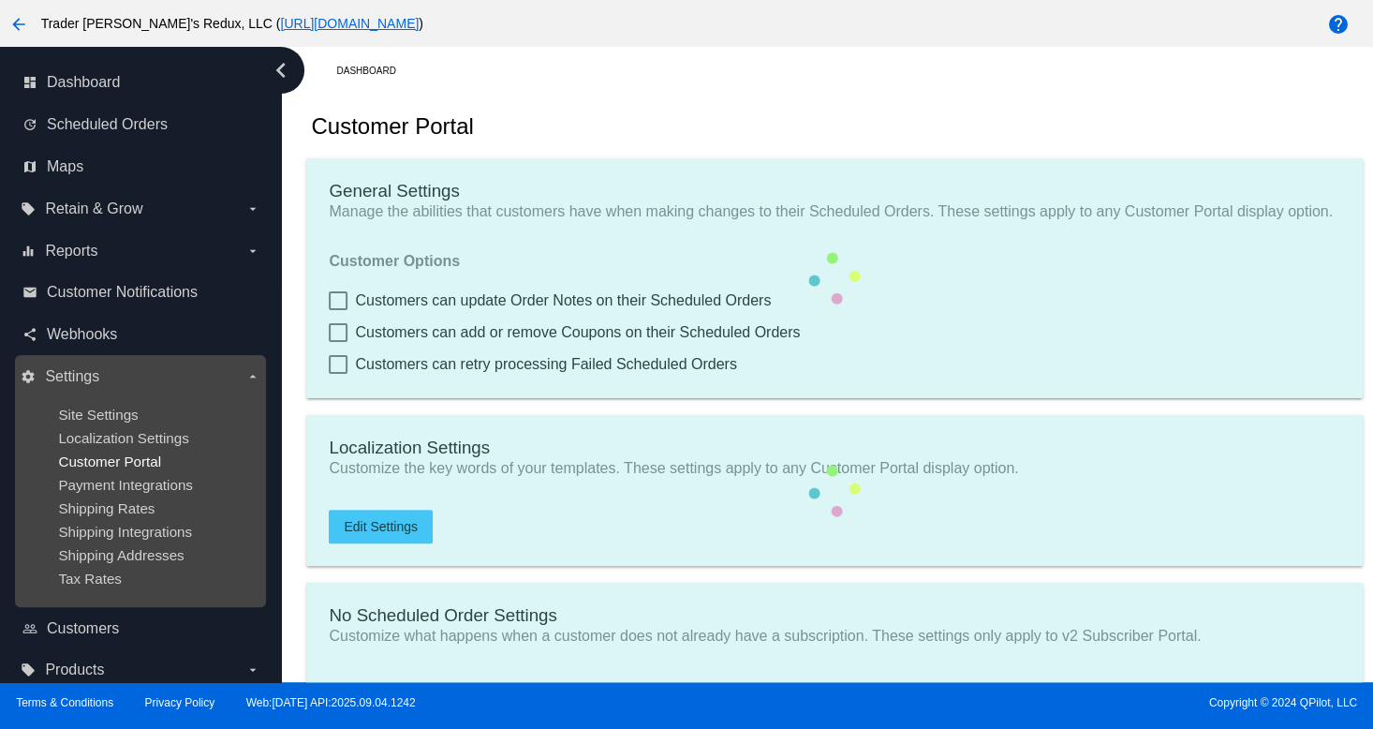
checkbox input "true"
type input "Create a Subscription"
type input "[URL][DOMAIN_NAME]"
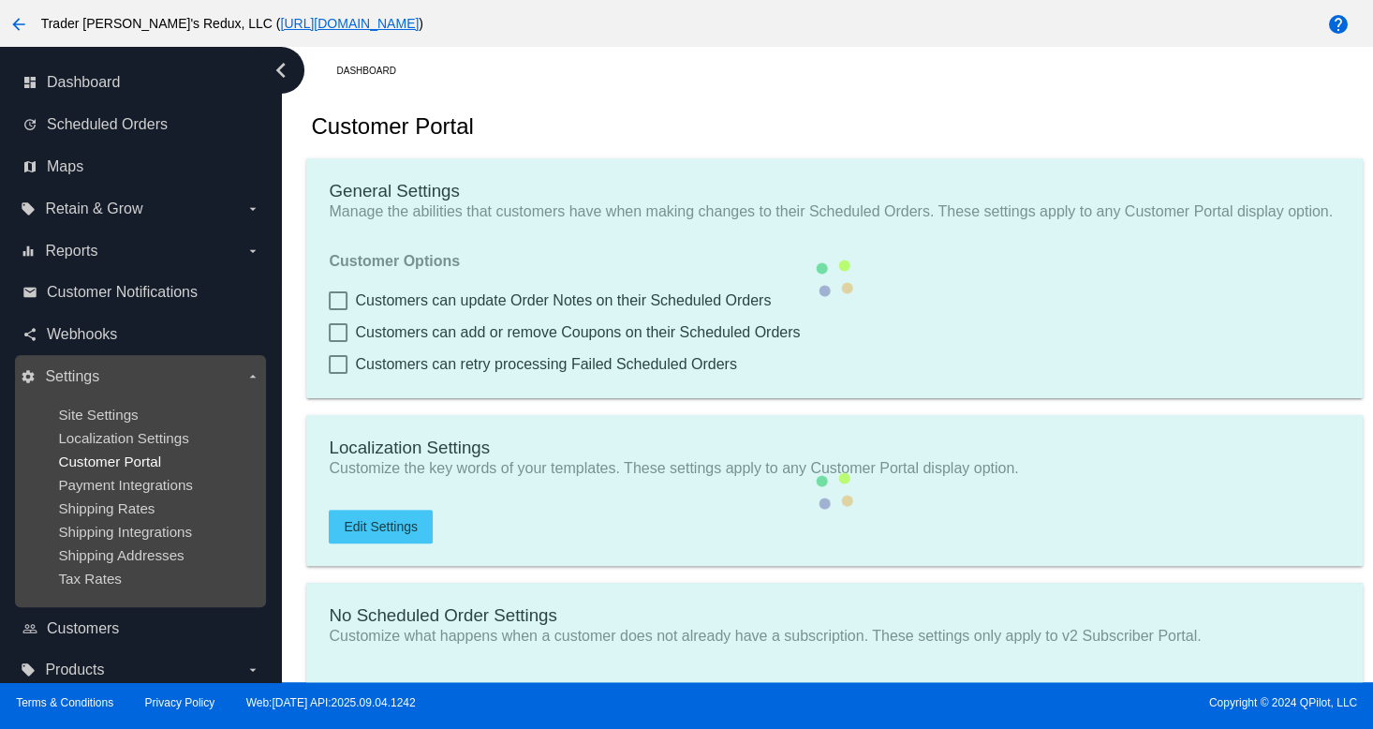
checkbox input "true"
type input "1"
type input "20"
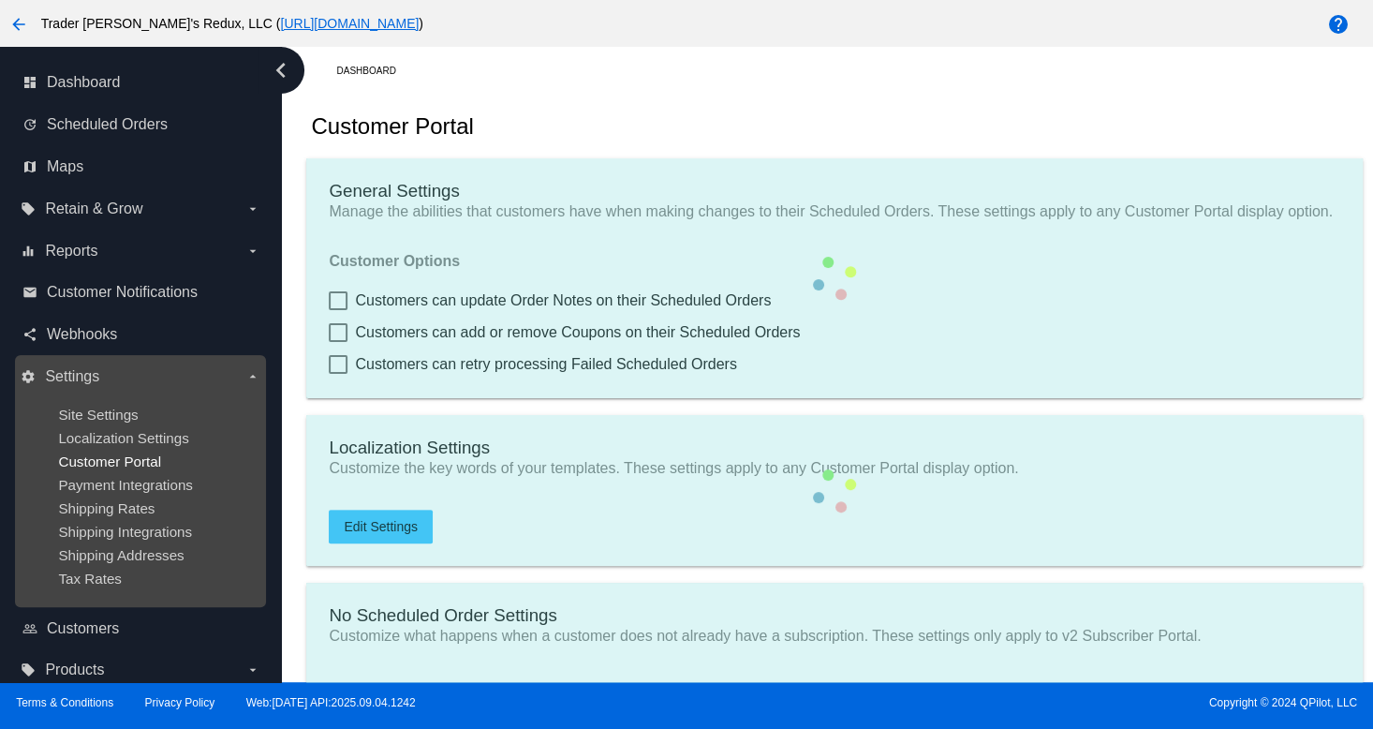
type input "500"
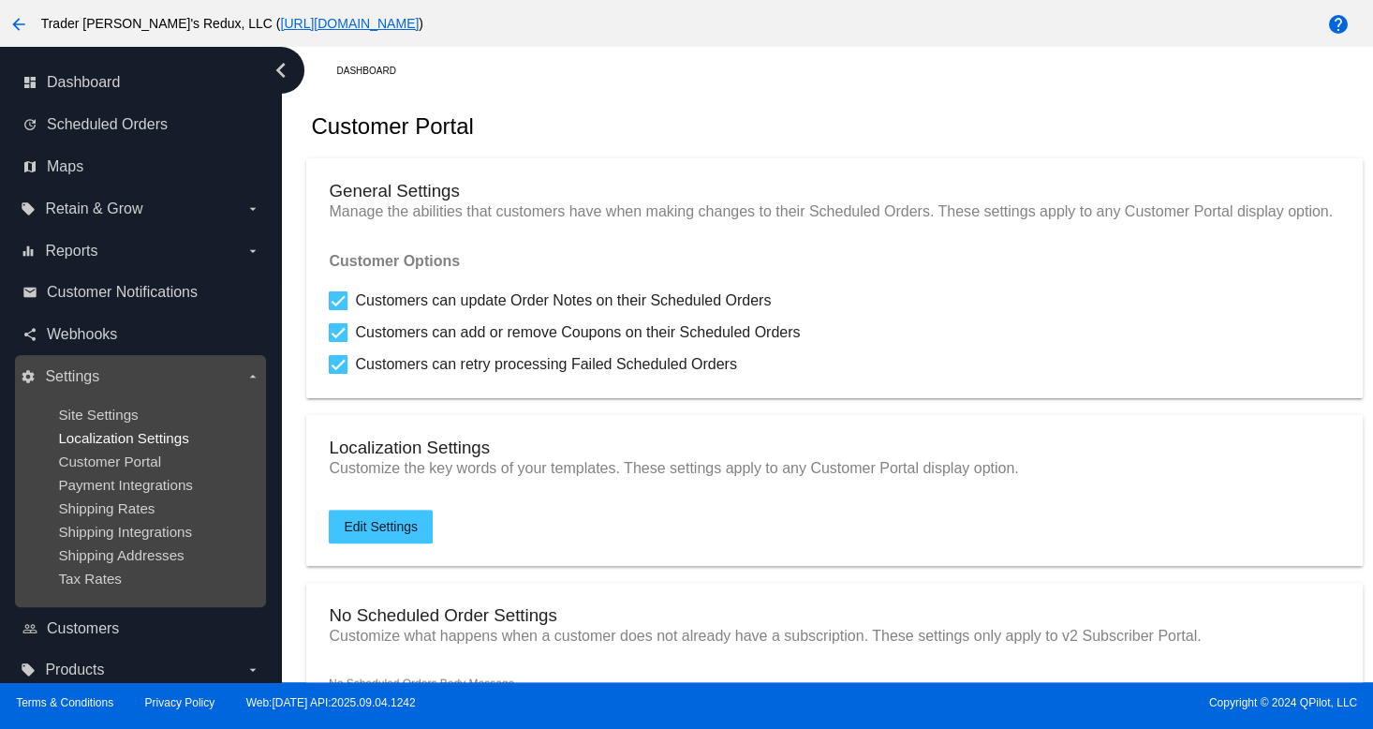
click at [127, 434] on span "Localization Settings" at bounding box center [123, 438] width 130 height 16
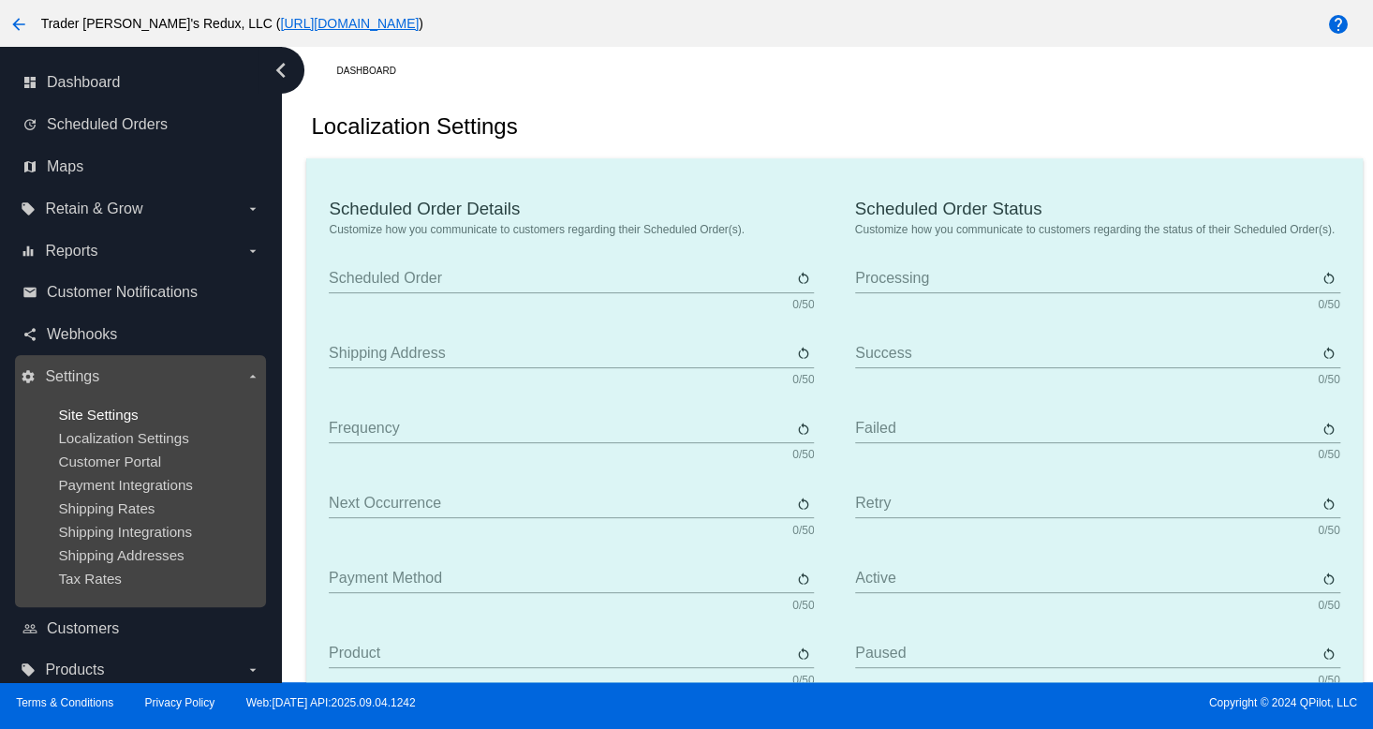
type input "Scheduled Order"
type input "Shipping address"
type input "Frequency"
type input "Next occurrence"
type input "Payment method"
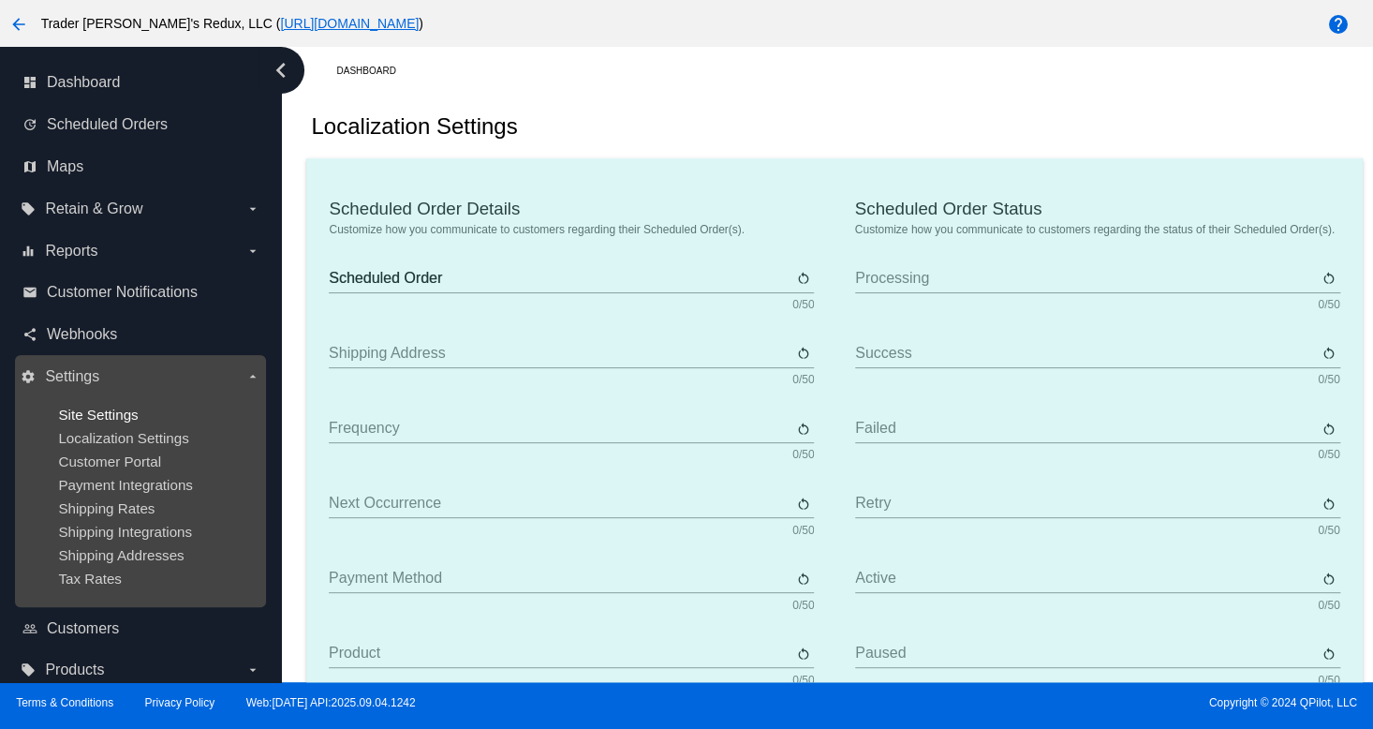
type input "Product"
type input "Quantity"
type input "Price"
type input "Out of stock"
type input "Subtotal"
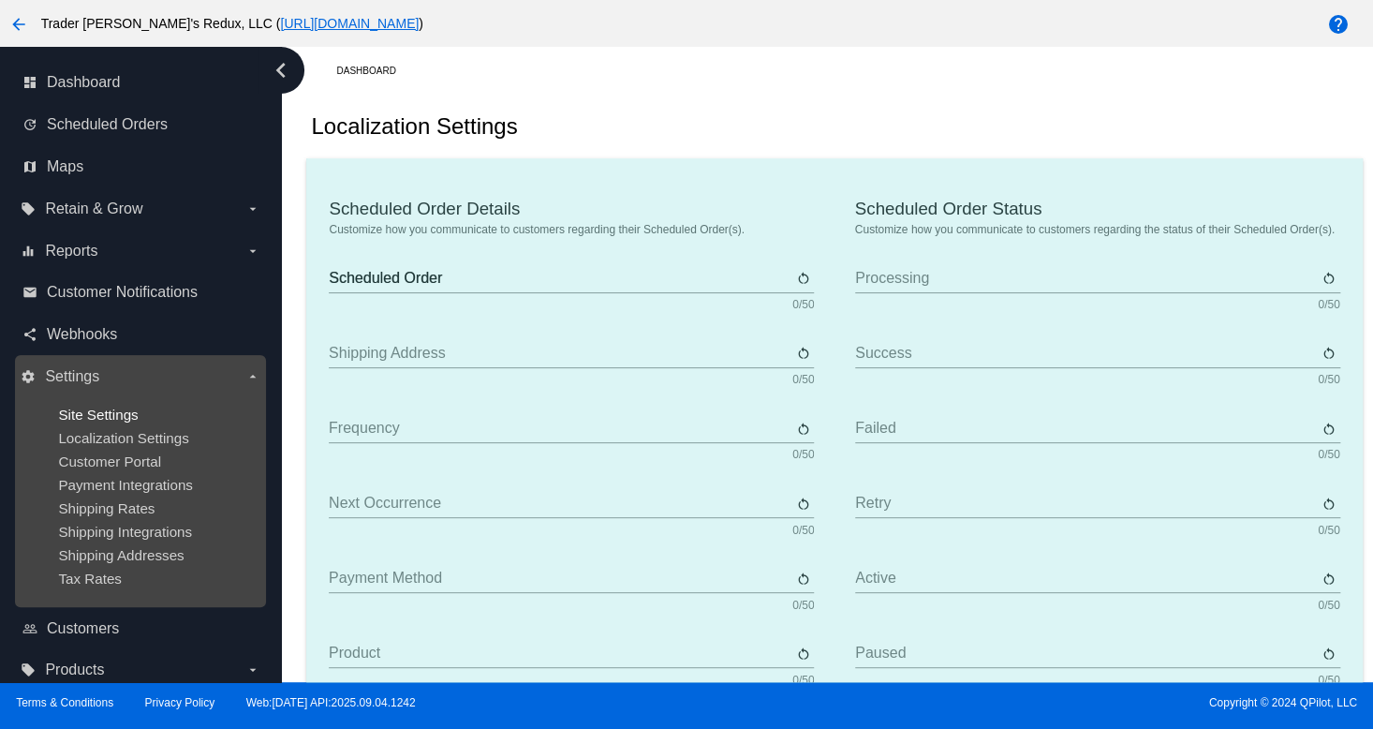
type input "Shipping"
type input "Tax"
type input "TBD"
type input "Total"
type input "No payment method"
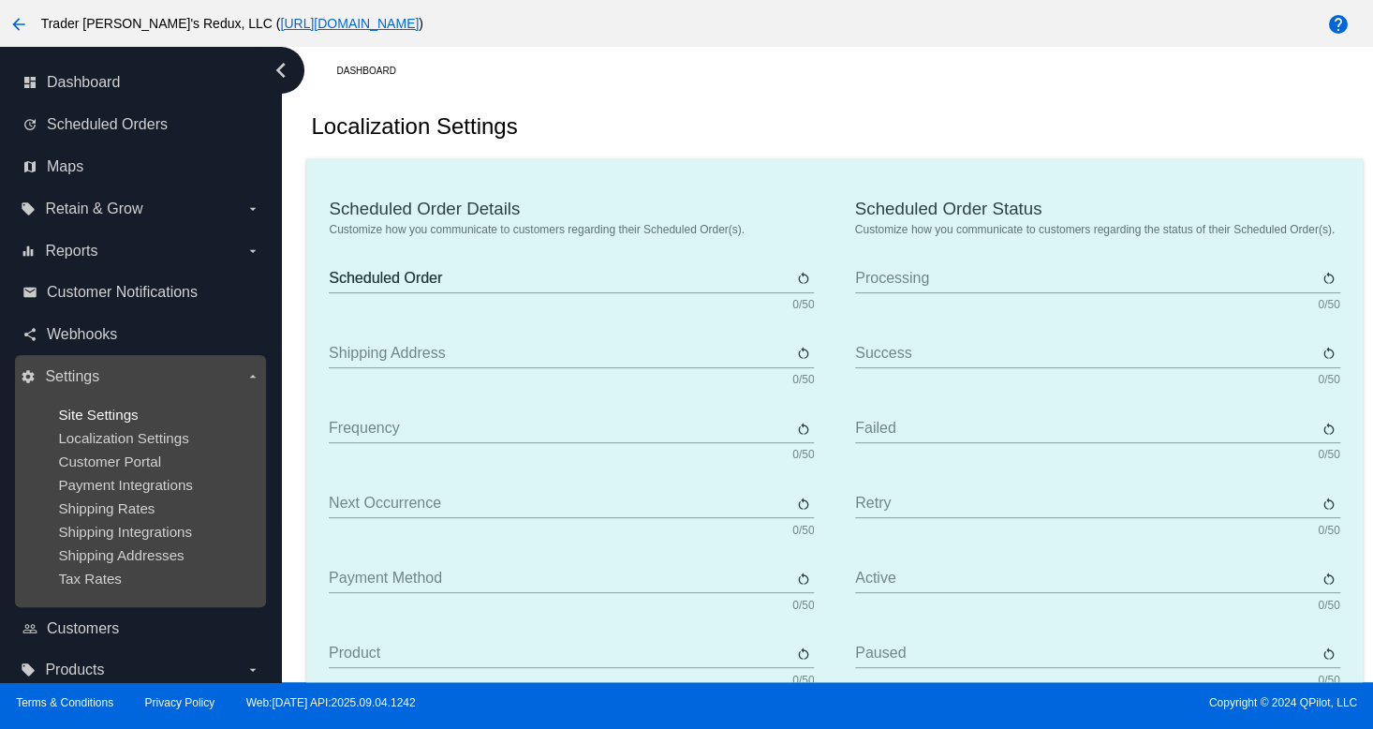
type input "Subscribe"
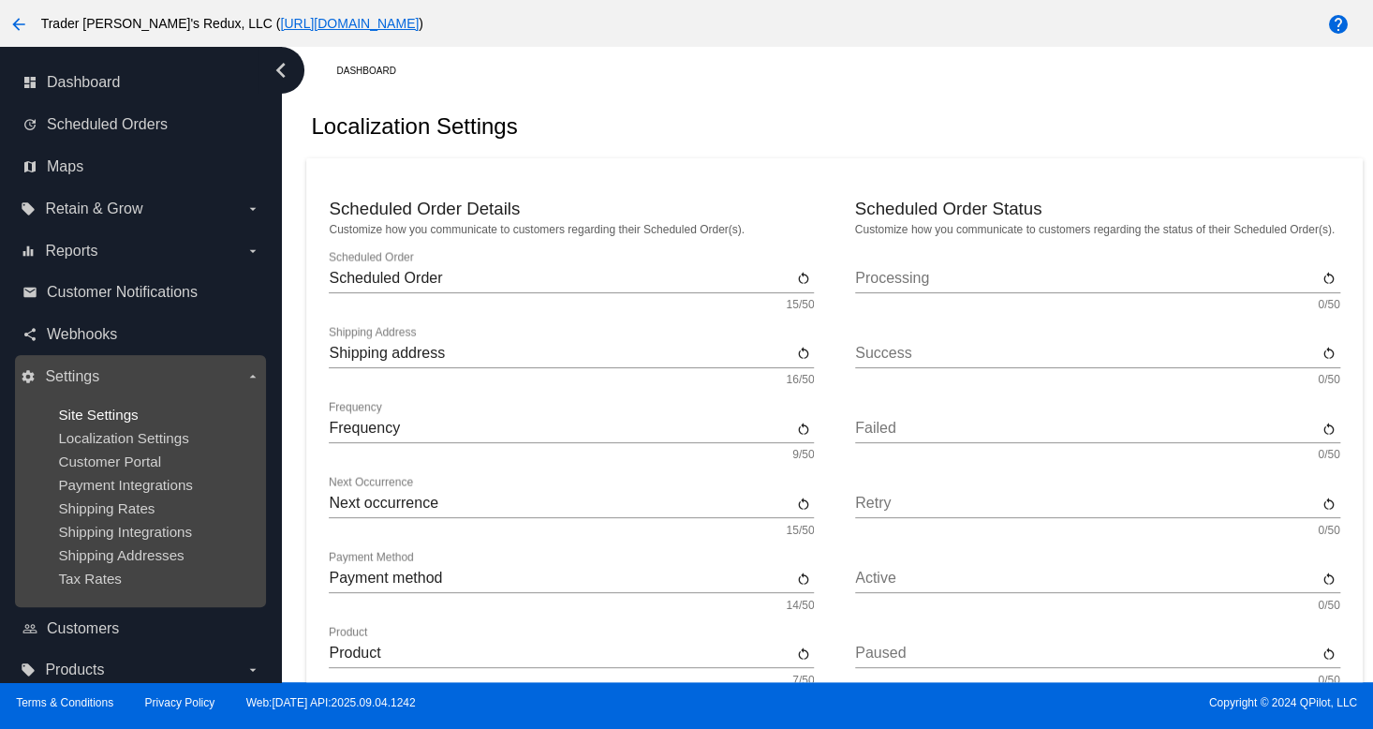
click at [88, 415] on span "Site Settings" at bounding box center [98, 414] width 80 height 16
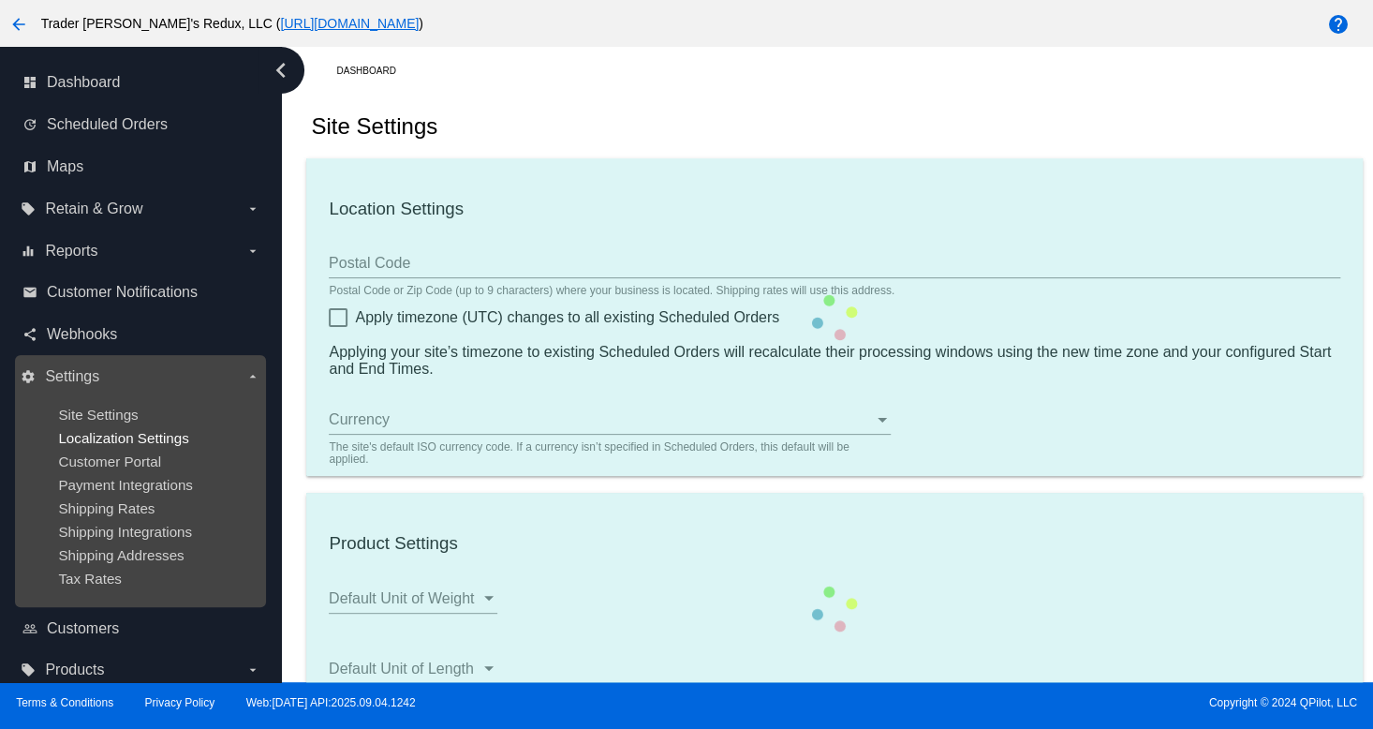
type input "80034"
checkbox input "true"
type input "09:00"
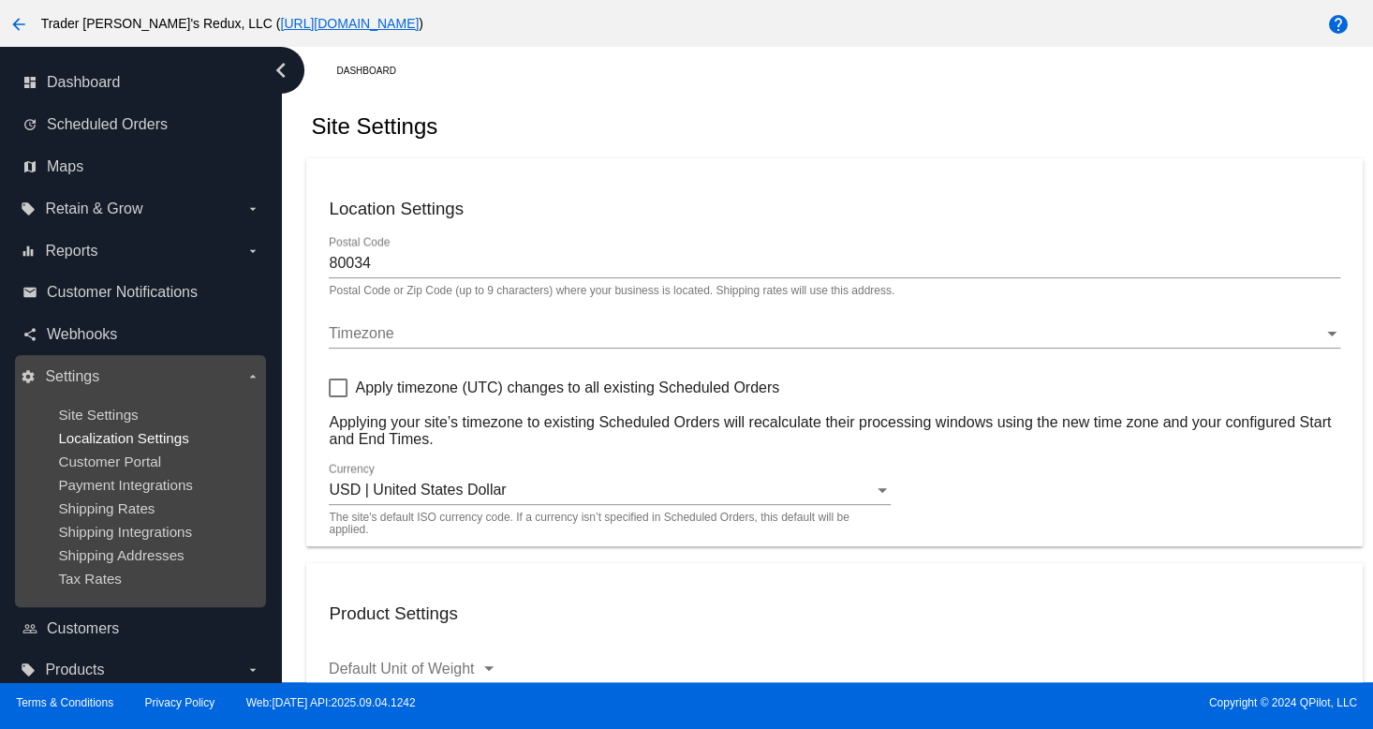
checkbox input "true"
click at [94, 483] on span "Payment Integrations" at bounding box center [125, 485] width 135 height 16
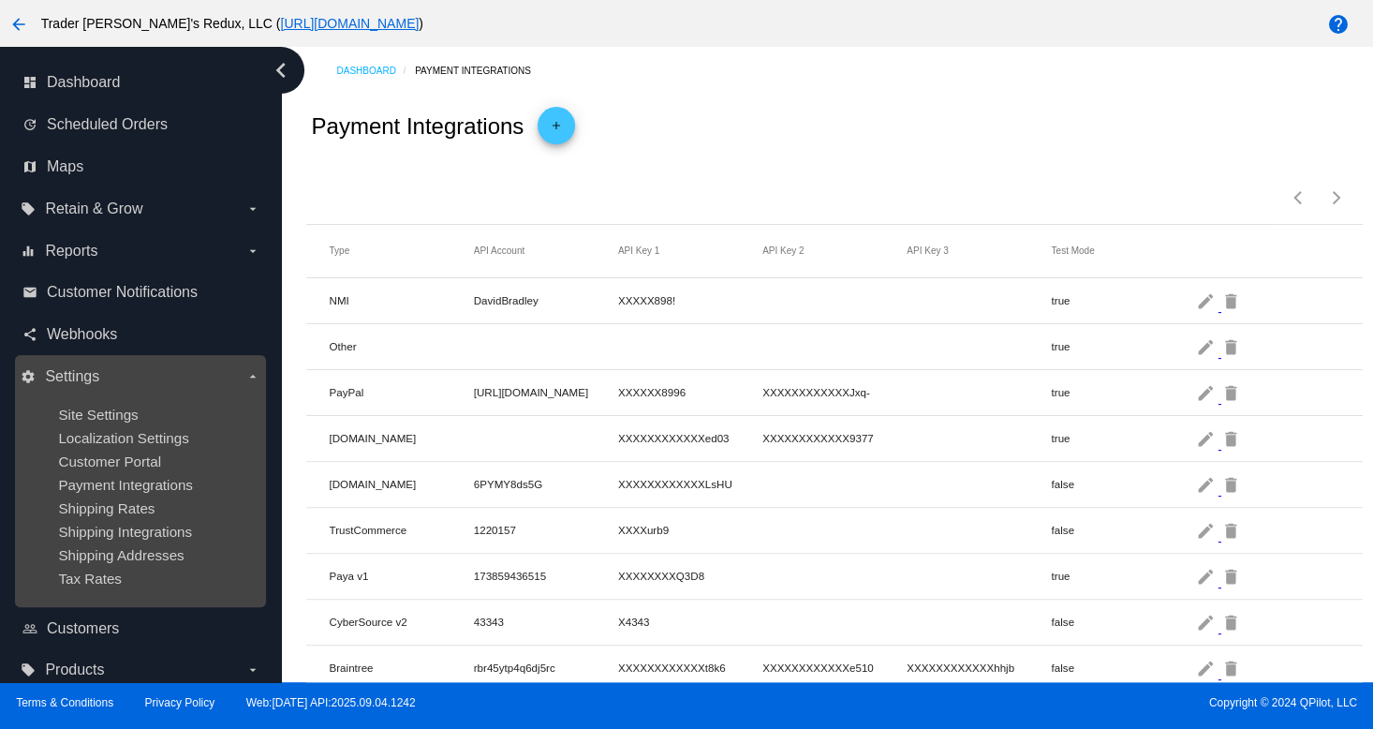
click at [127, 423] on ul "Site Settings Localization Settings Customer Portal Payment Integrations Shippi…" at bounding box center [140, 496] width 239 height 210
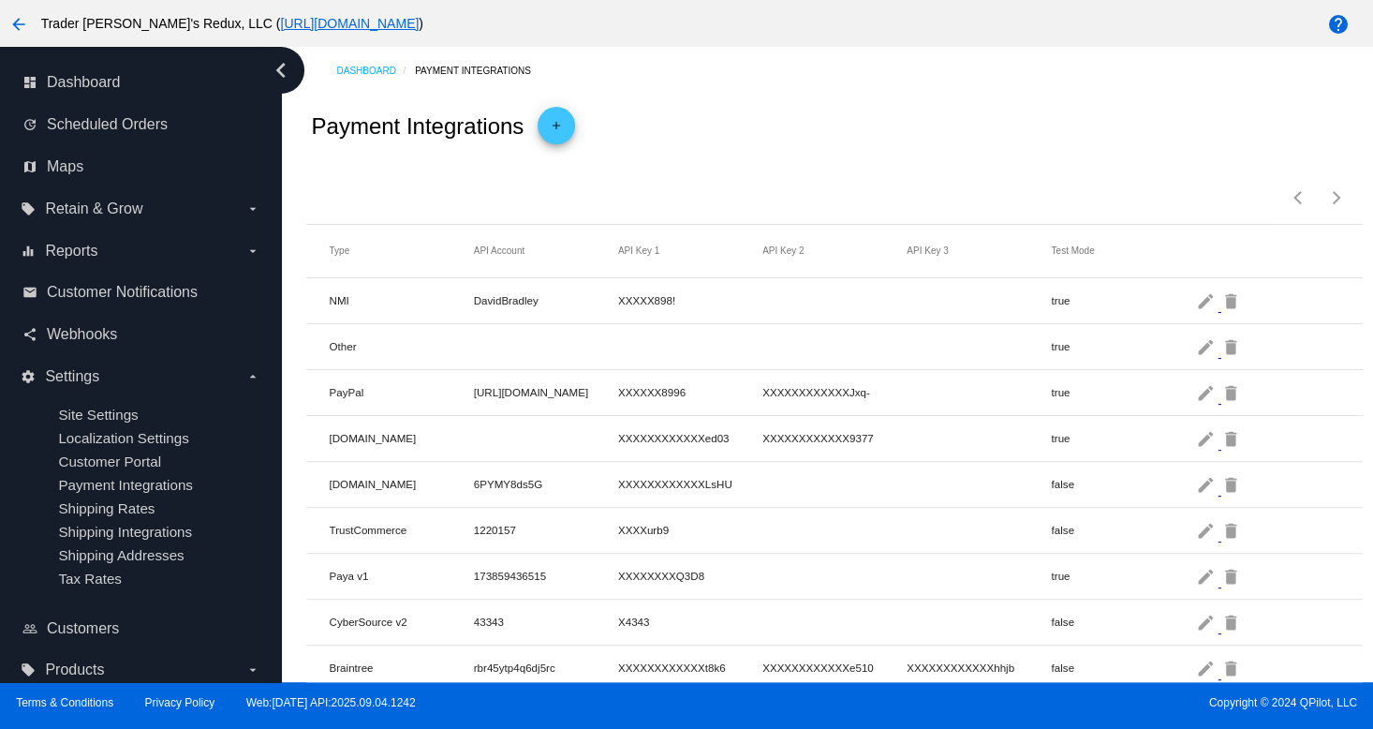
click at [902, 186] on div "Items per page: 100 1 - 13 of 13" at bounding box center [833, 191] width 1055 height 66
